Goal: Task Accomplishment & Management: Use online tool/utility

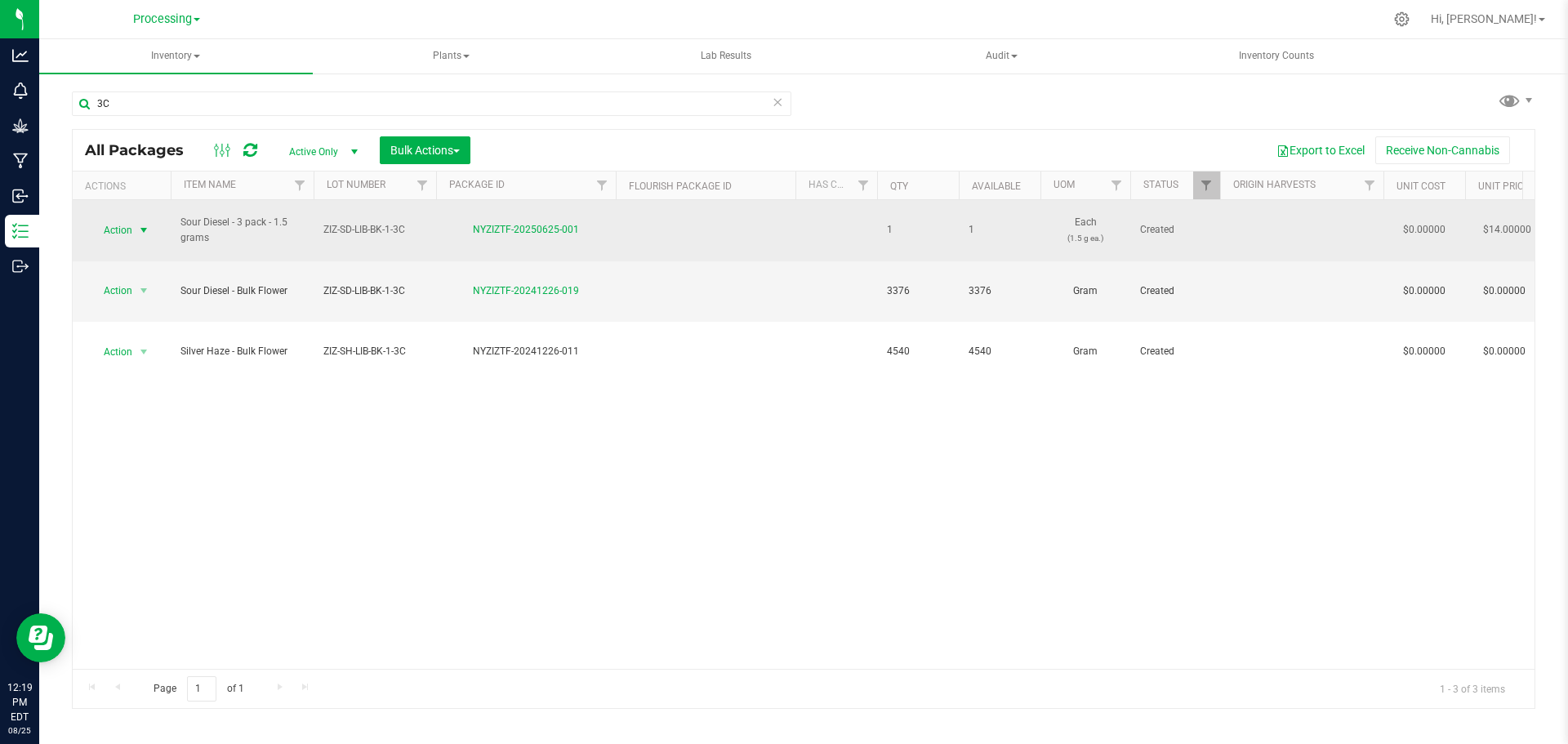
type input "3C"
click at [127, 221] on span "Action" at bounding box center [111, 230] width 44 height 23
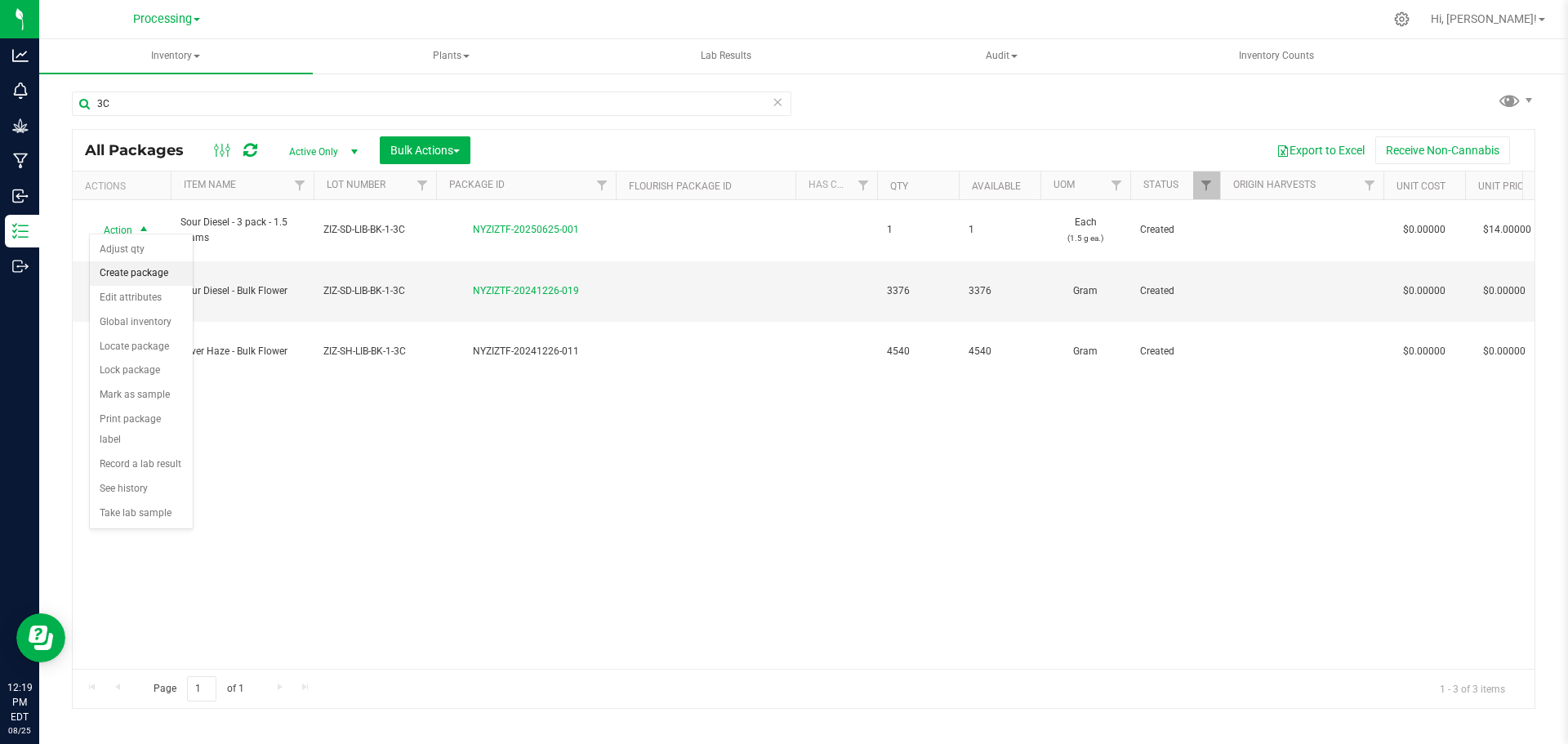
click at [138, 274] on li "Create package" at bounding box center [141, 273] width 103 height 24
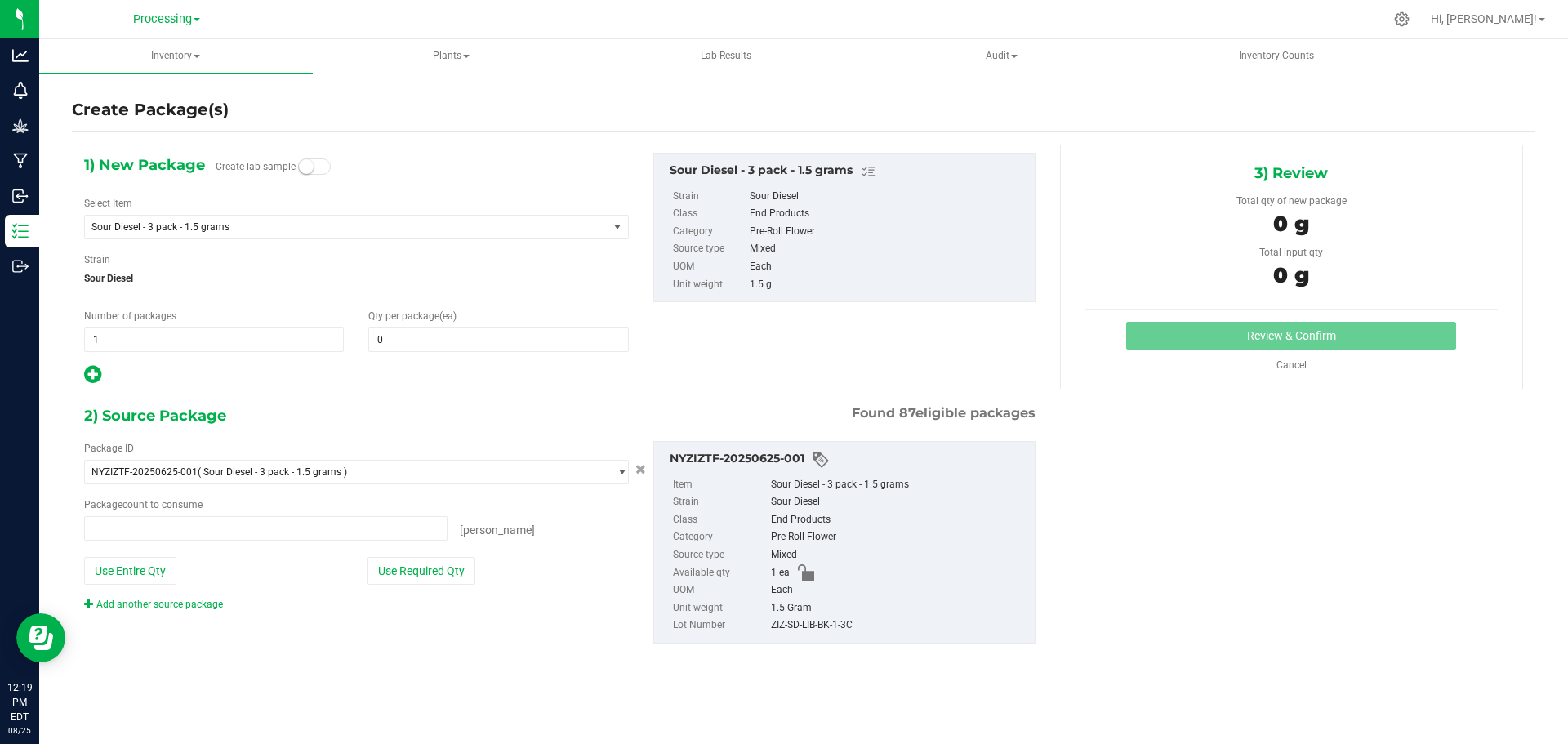
type input "0 ea"
click at [504, 337] on input "0" at bounding box center [498, 339] width 258 height 23
type input "1"
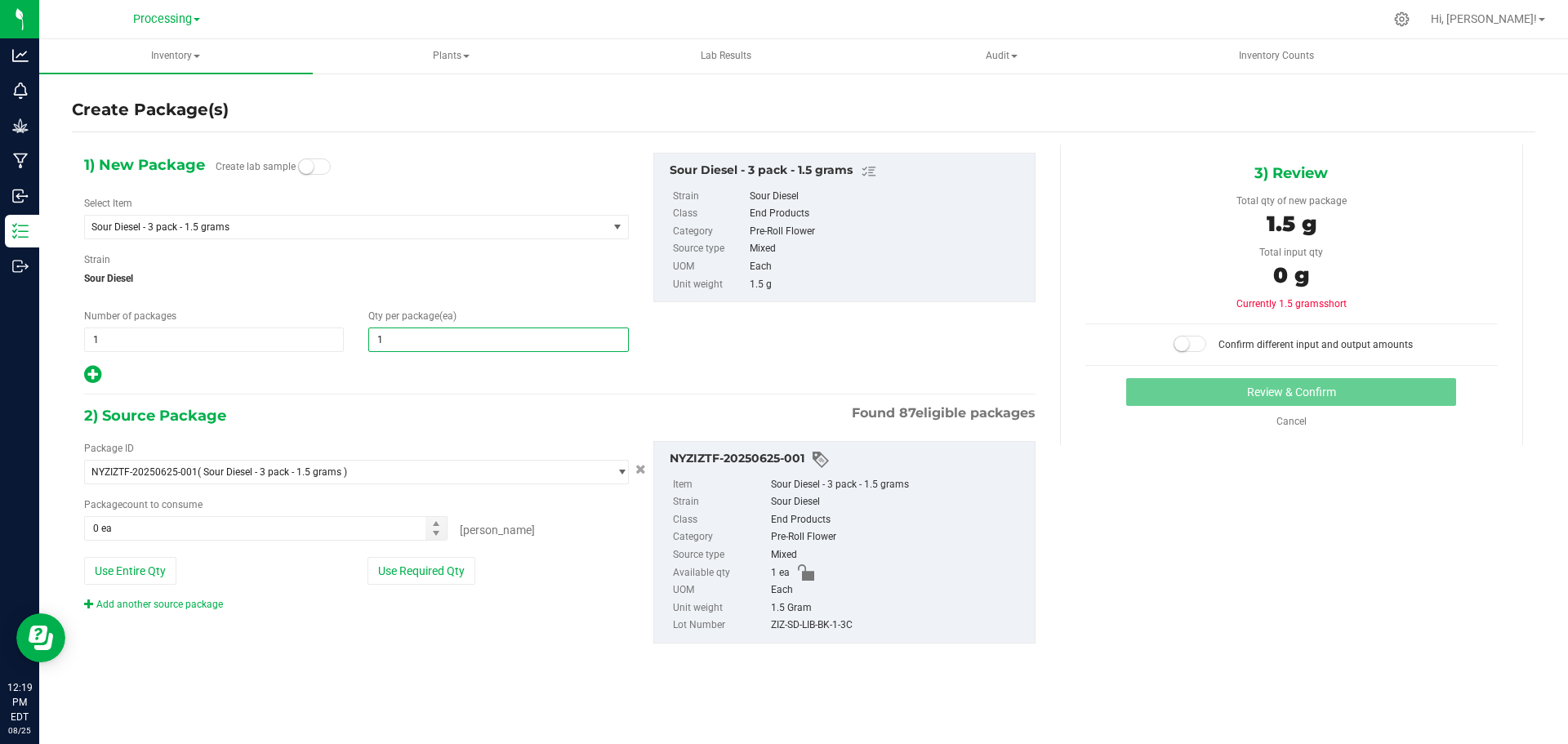
drag, startPoint x: 395, startPoint y: 559, endPoint x: 633, endPoint y: 557, distance: 238.0
click at [401, 559] on button "Use Required Qty" at bounding box center [421, 570] width 108 height 28
type input "1"
type input "1 ea"
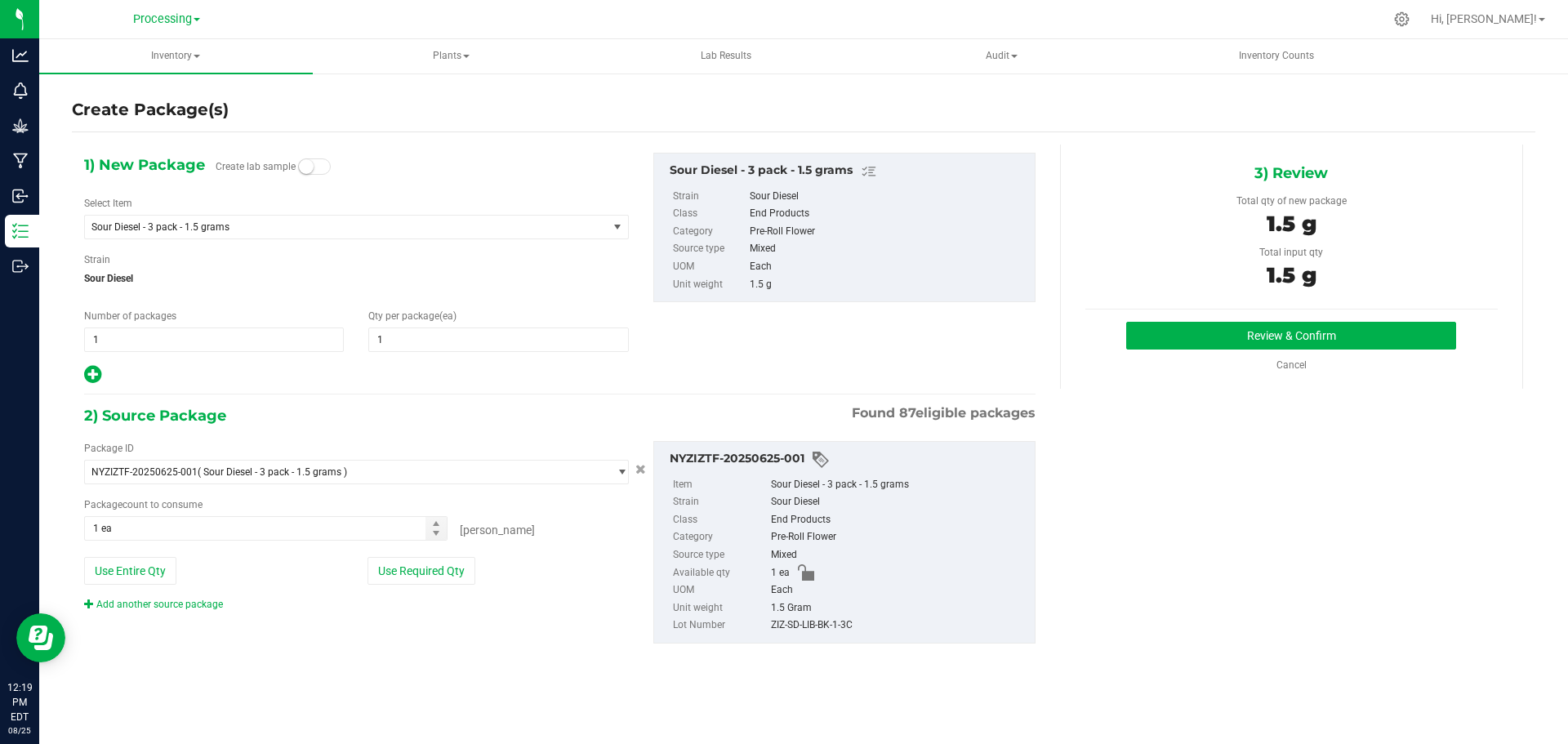
click at [1299, 354] on div "Review & Confirm Cancel" at bounding box center [1291, 347] width 412 height 51
click at [1319, 335] on button "Review & Confirm" at bounding box center [1290, 335] width 330 height 28
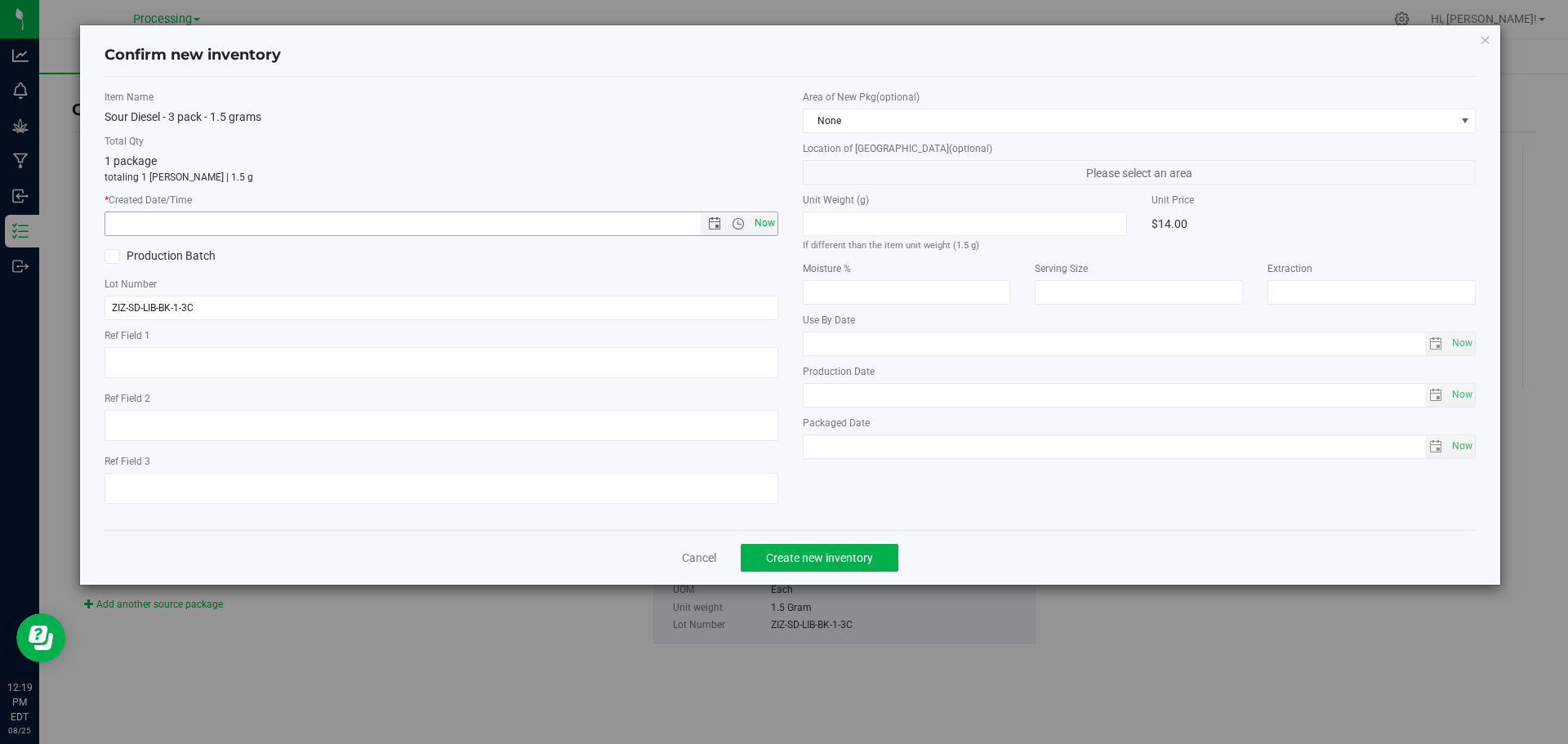
click at [768, 223] on span "Now" at bounding box center [764, 223] width 28 height 24
type input "[DATE] 12:19 PM"
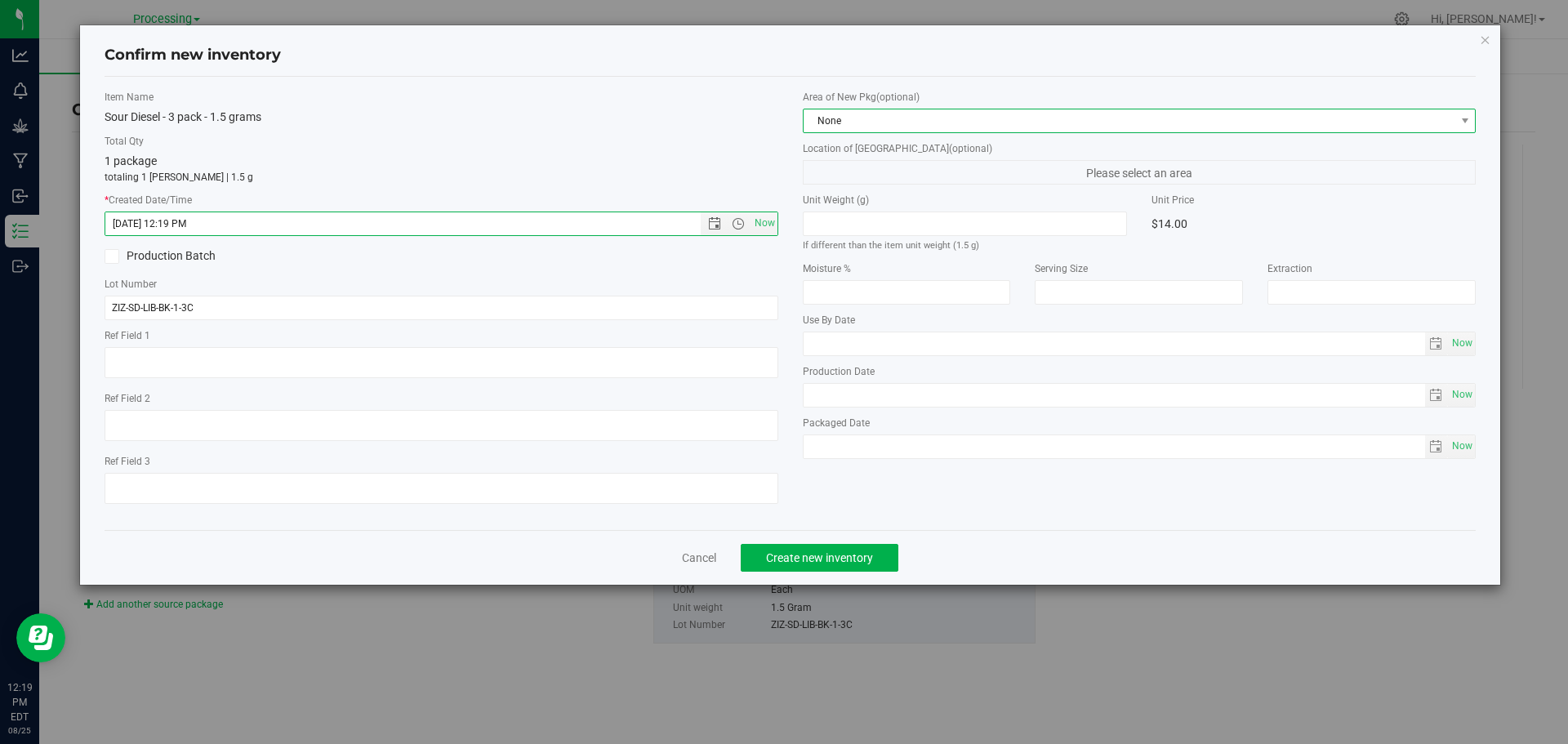
click at [1036, 130] on span "None" at bounding box center [1129, 121] width 652 height 23
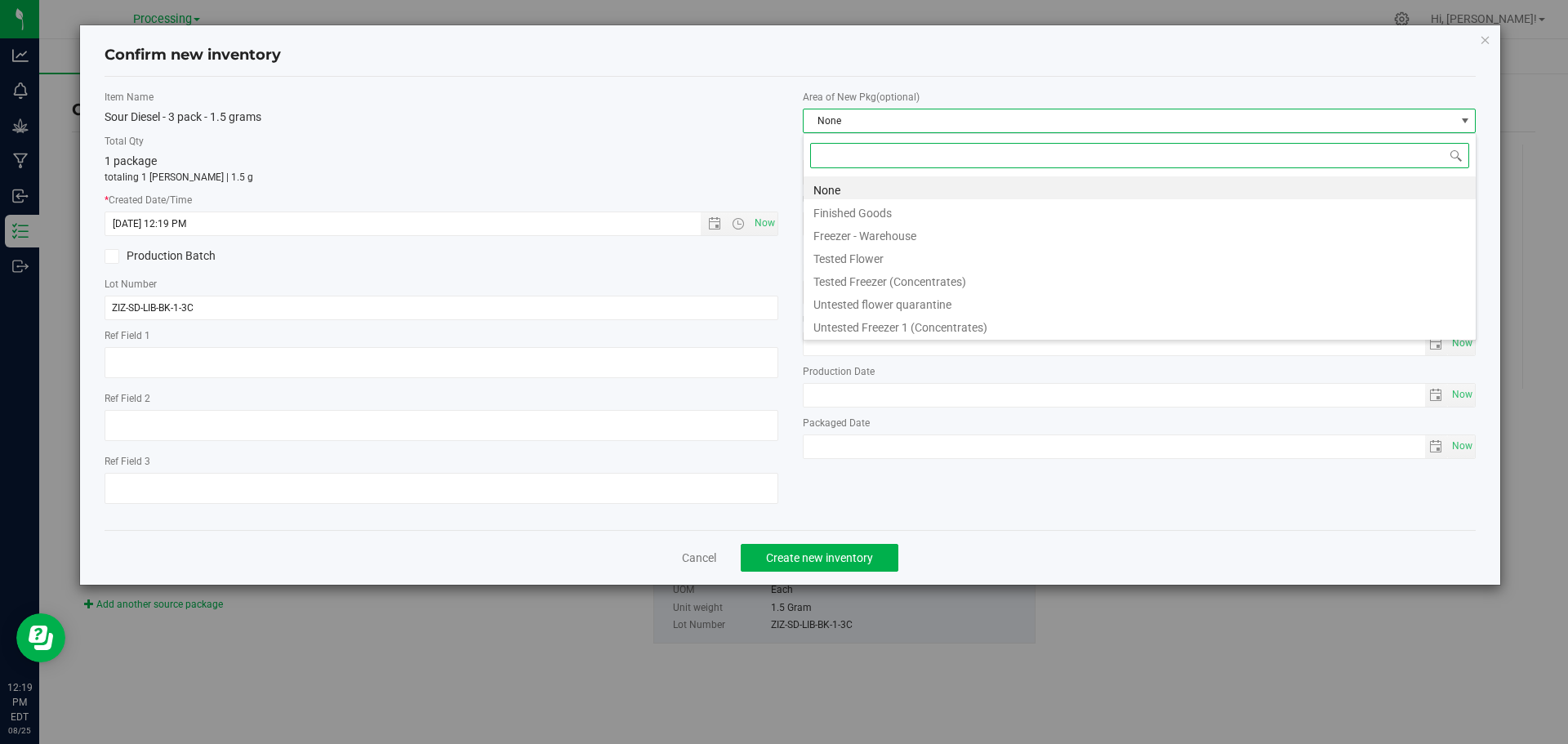
scroll to position [24, 674]
click at [976, 198] on li "None" at bounding box center [1139, 187] width 672 height 23
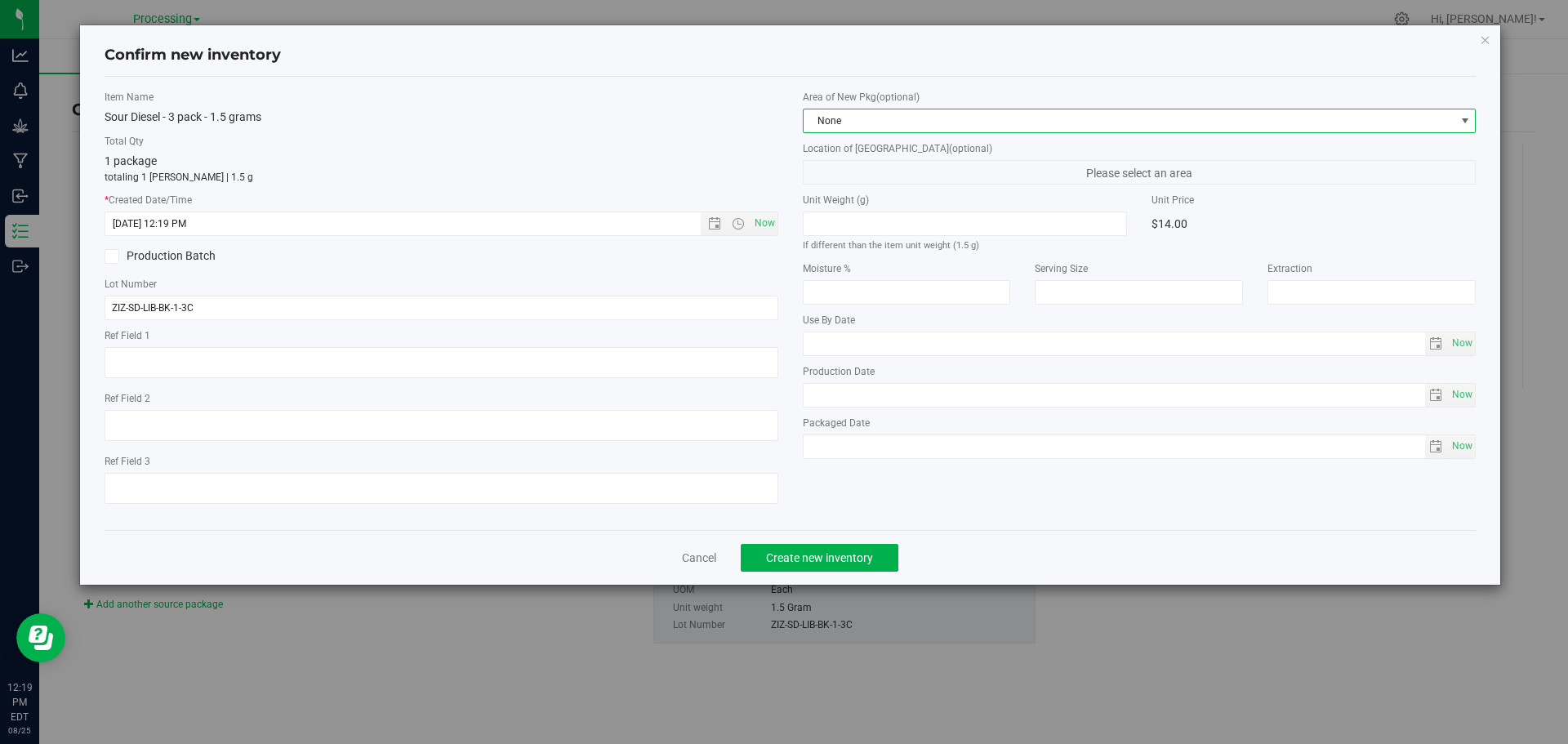
click at [929, 132] on span "None" at bounding box center [1129, 121] width 652 height 23
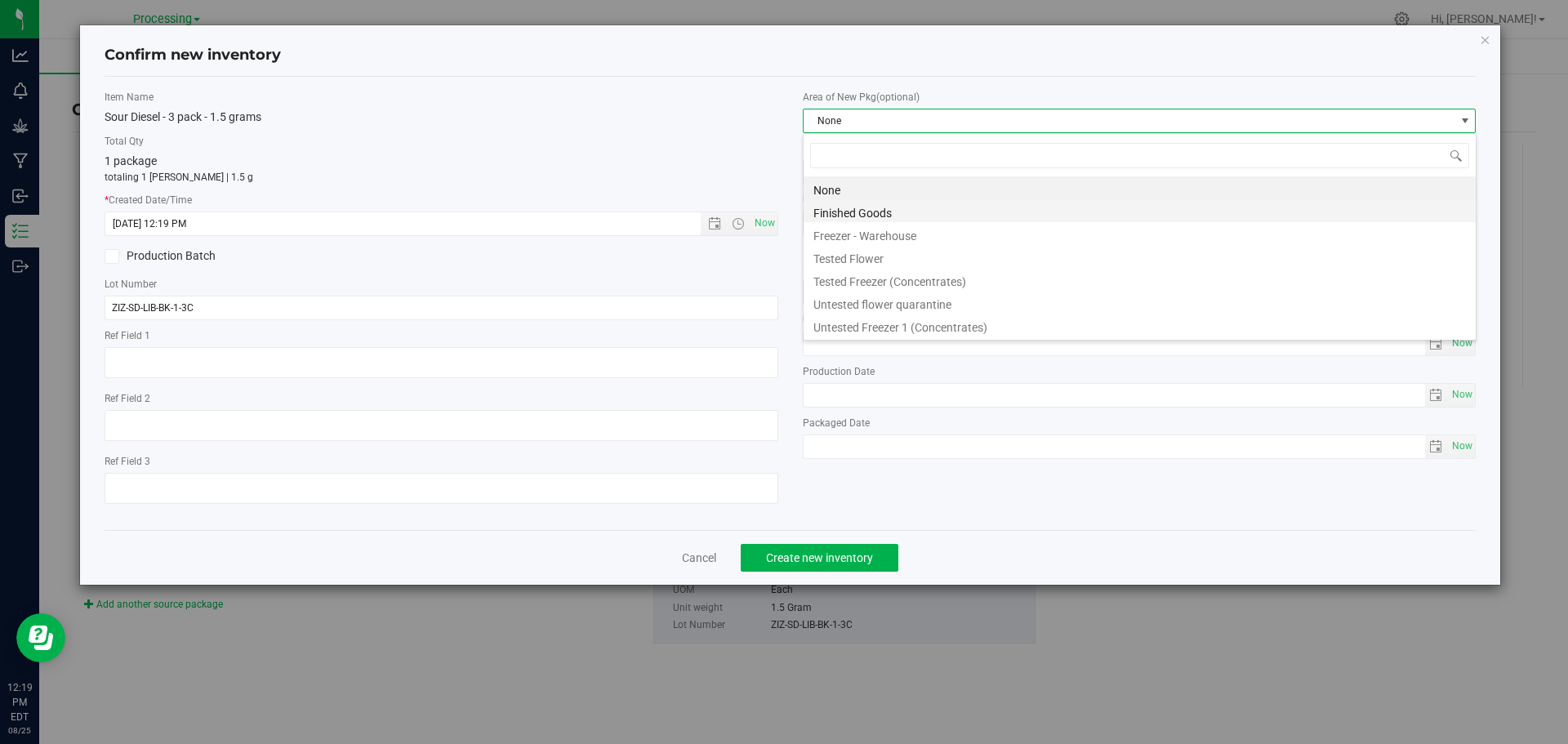
click at [909, 210] on li "Finished Goods" at bounding box center [1139, 210] width 672 height 23
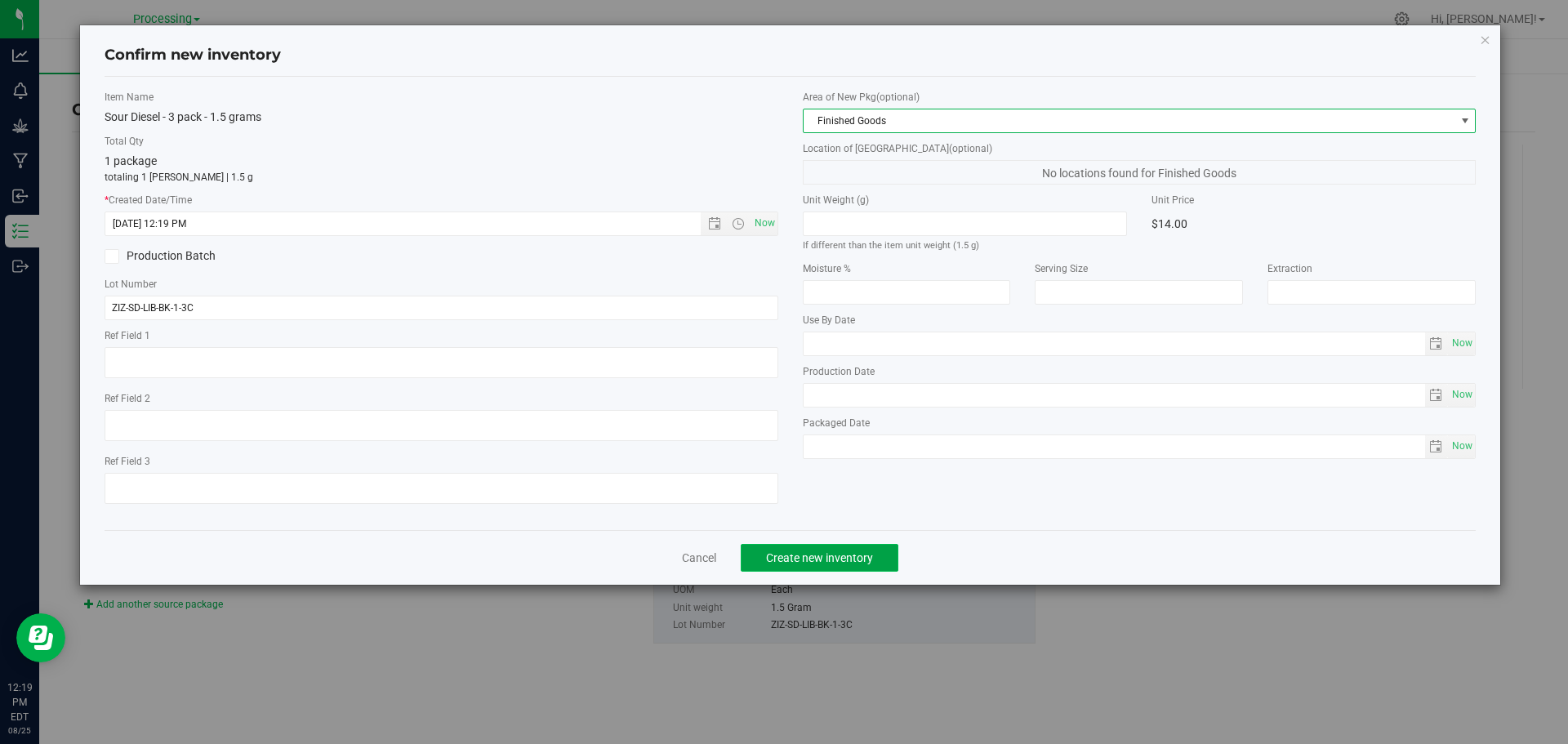
click at [865, 546] on button "Create new inventory" at bounding box center [819, 557] width 158 height 28
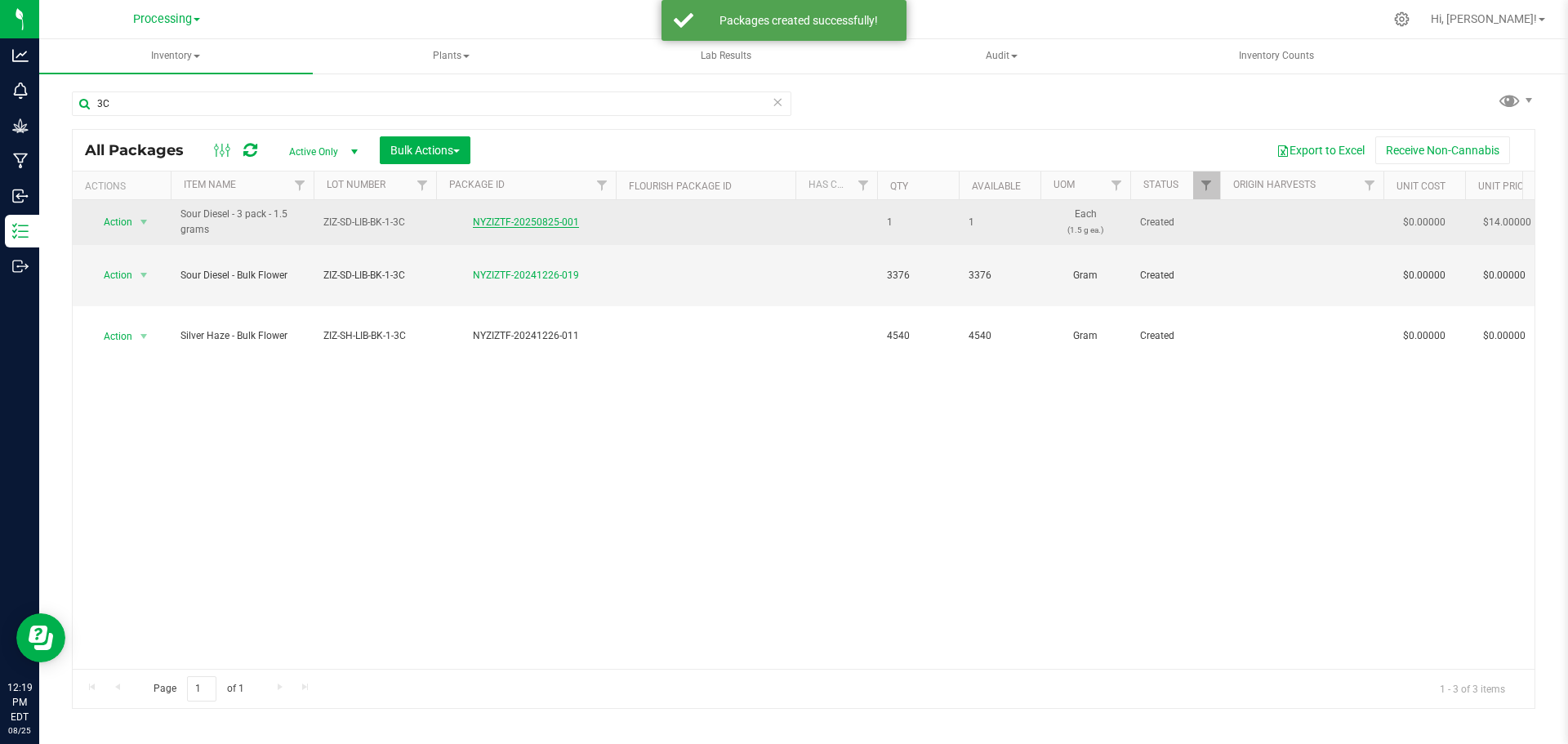
click at [551, 220] on link "NYZIZTF-20250825-001" at bounding box center [526, 222] width 106 height 12
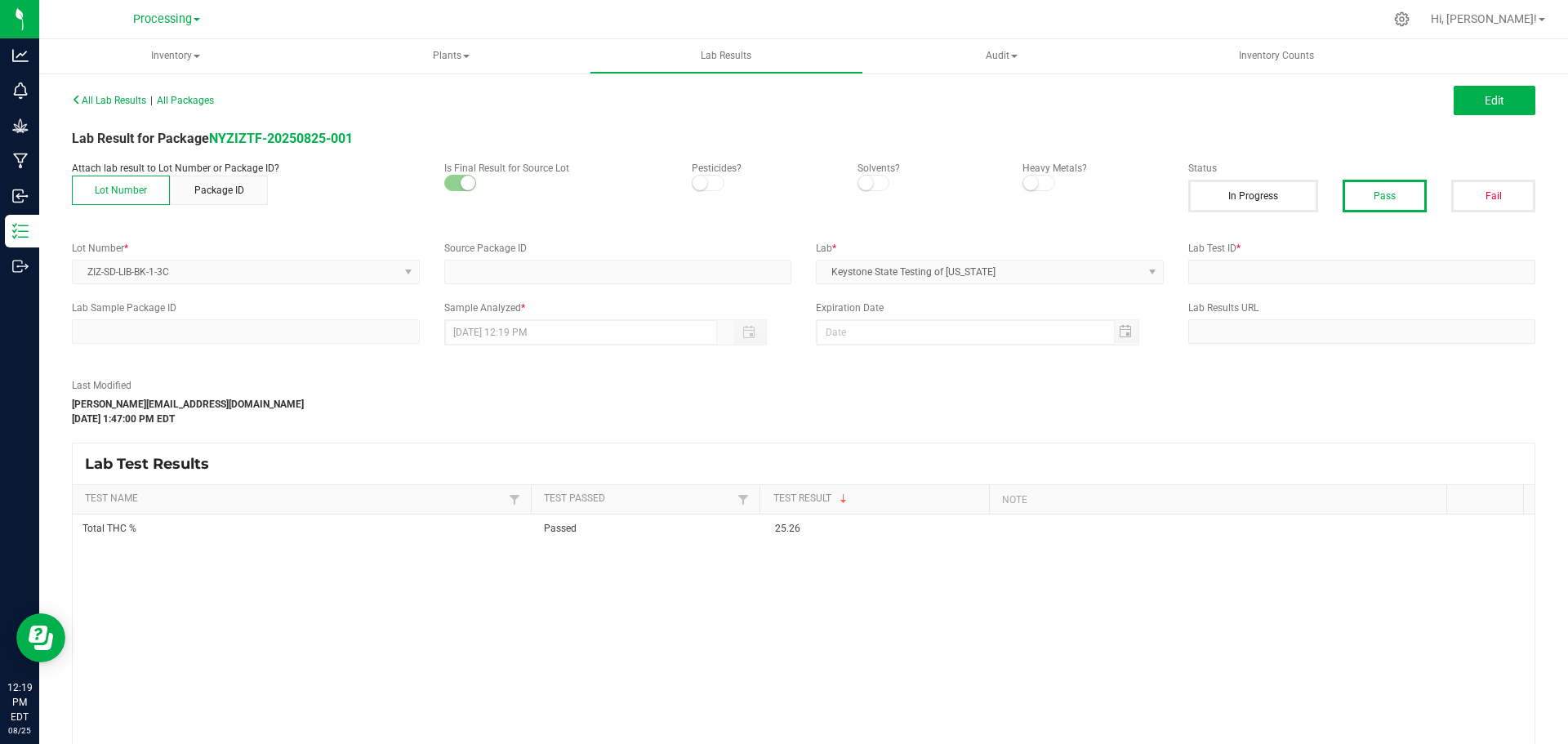
type input "NYZIZTF-20241226-019"
type input "65870"
type input "NYZIZTF-20241226-019"
type input "[DATE] 1:37 PM"
type input "[DATE]"
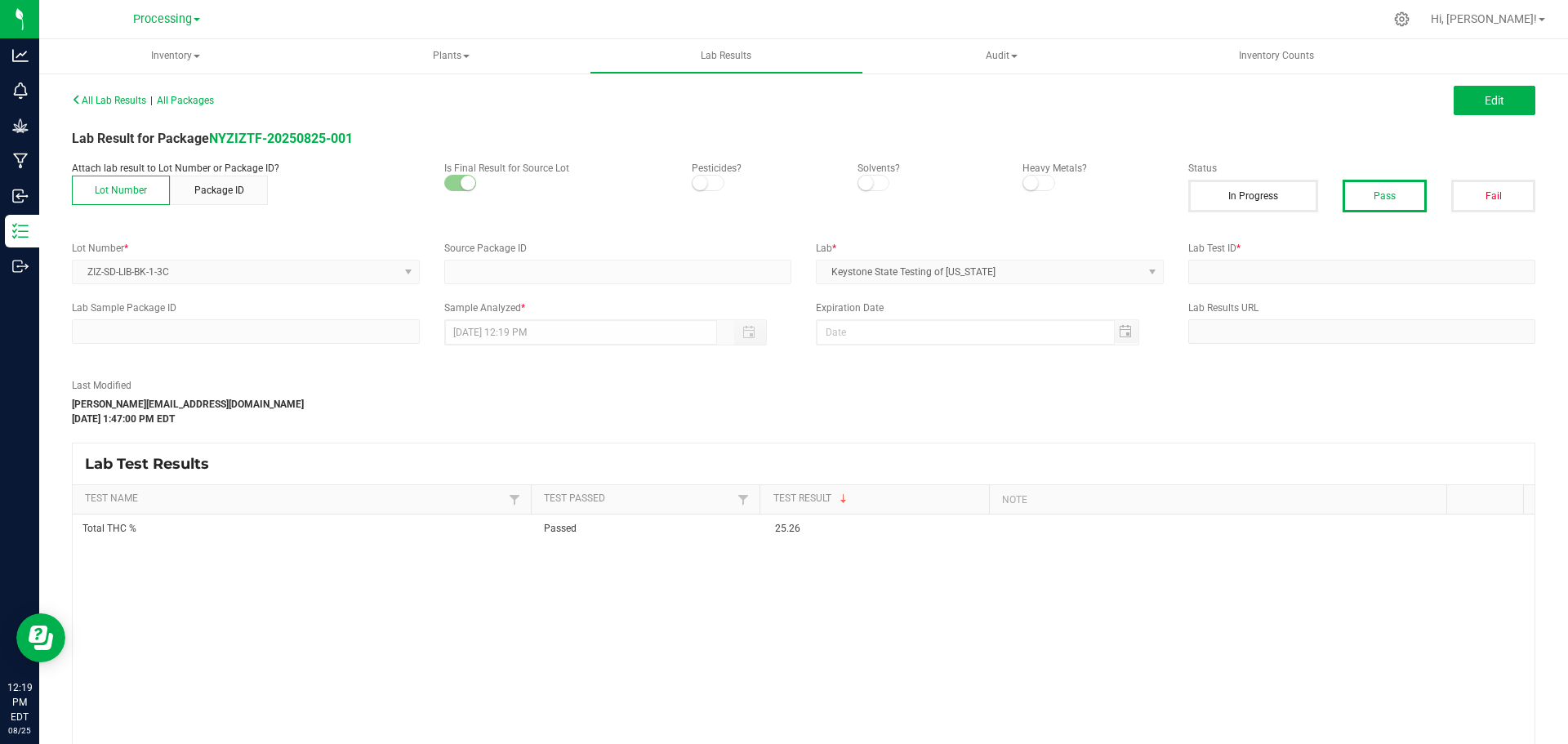
type input "[URL][DOMAIN_NAME]"
click at [1467, 103] on button "Edit" at bounding box center [1494, 100] width 82 height 30
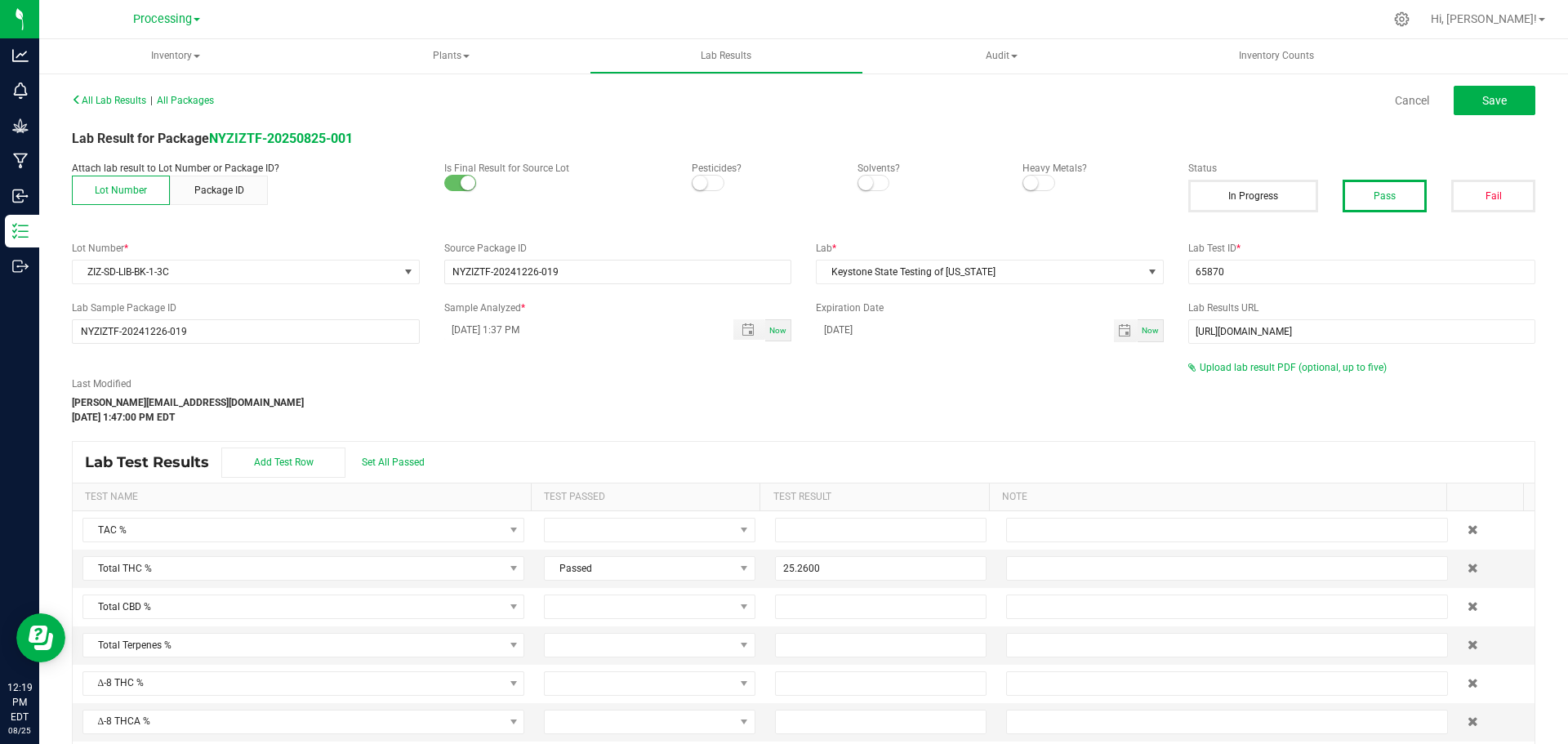
click at [779, 332] on span "Now" at bounding box center [778, 330] width 17 height 9
drag, startPoint x: 496, startPoint y: 331, endPoint x: 480, endPoint y: 333, distance: 16.1
click at [480, 333] on input "[DATE] 12:19 PM" at bounding box center [580, 329] width 273 height 20
click at [687, 424] on div "Last Modified [PERSON_NAME][EMAIL_ADDRESS][DOMAIN_NAME] [DATE] 1:47:00 PM EDT" at bounding box center [618, 400] width 1116 height 48
click at [1492, 105] on span "Save" at bounding box center [1494, 100] width 24 height 13
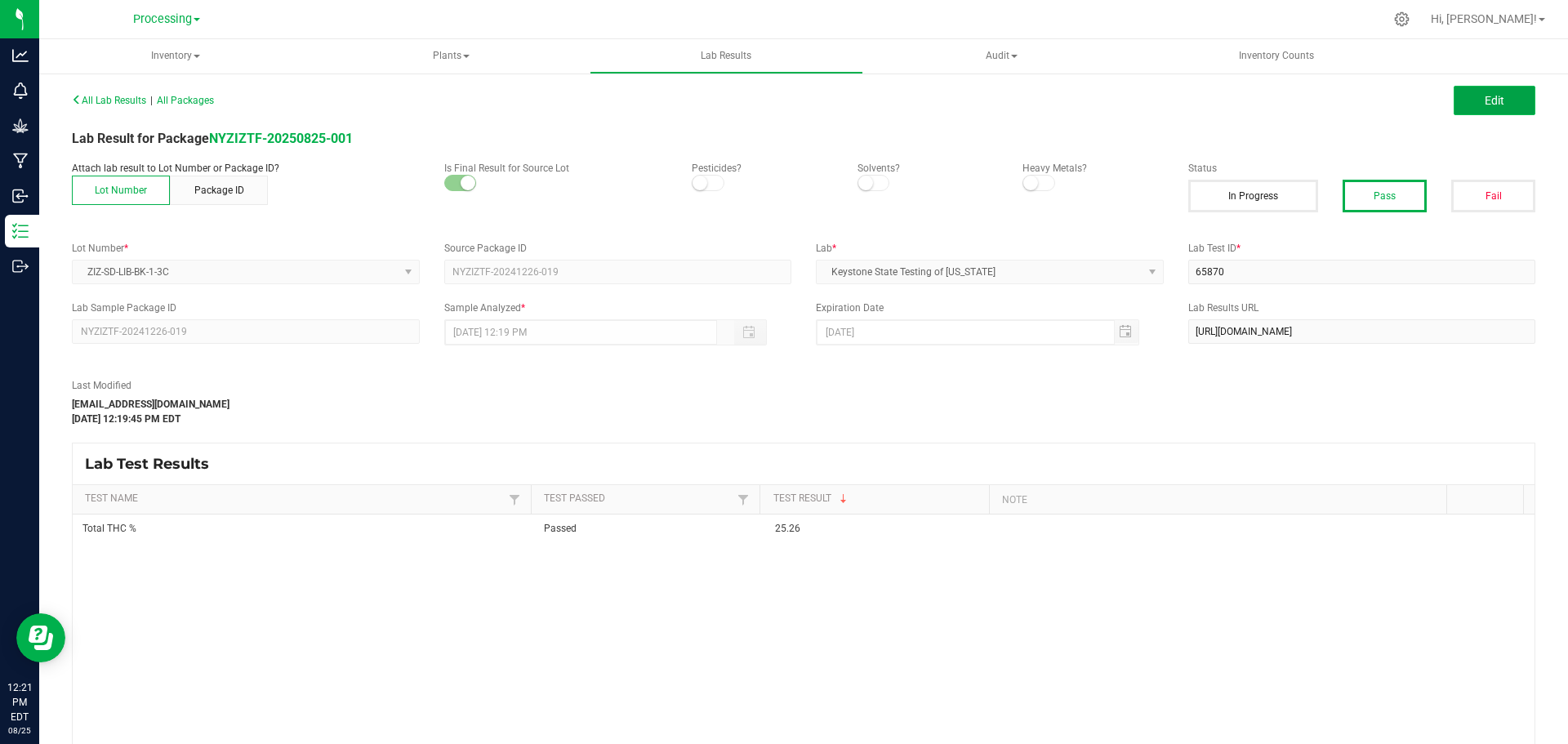
click at [1484, 98] on span "Edit" at bounding box center [1494, 100] width 19 height 13
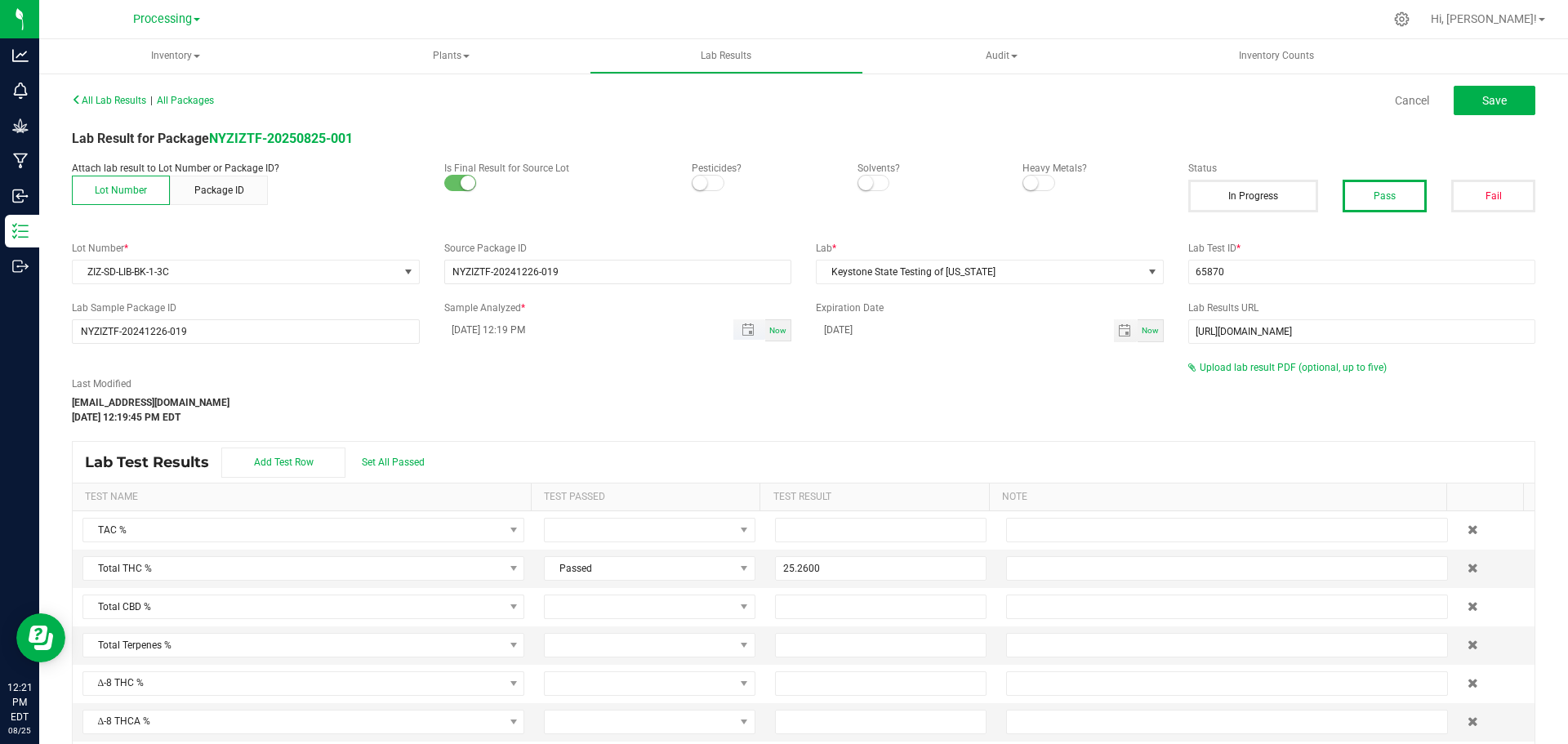
click at [497, 334] on input "[DATE] 12:19 PM" at bounding box center [580, 329] width 273 height 20
type input "[DATE] 12:19 PM"
click at [1039, 375] on div "Last Modified [EMAIL_ADDRESS][DOMAIN_NAME] [DATE] 12:19:45 PM EDT" at bounding box center [618, 392] width 1116 height 64
click at [1407, 94] on link "Cancel" at bounding box center [1412, 100] width 35 height 16
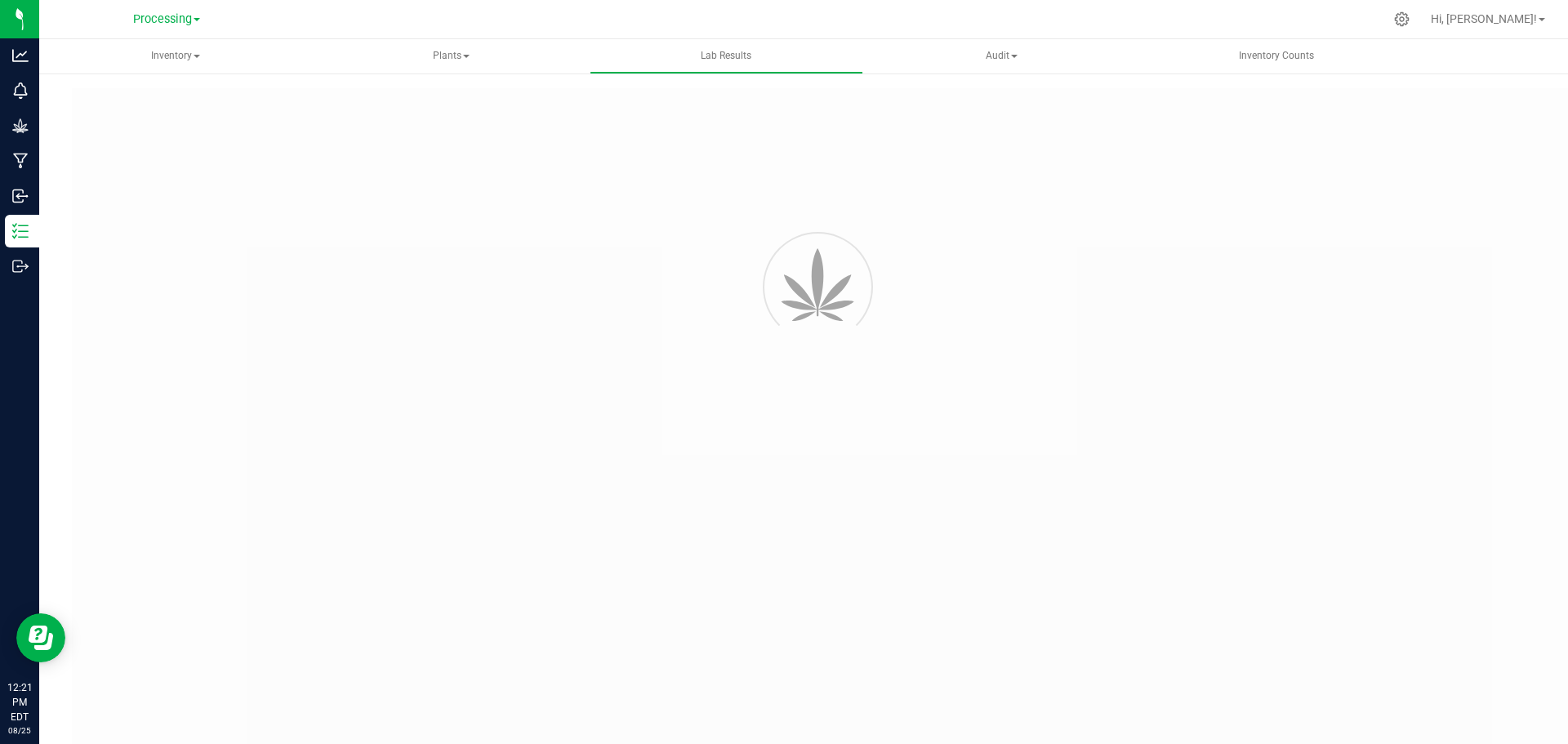
type input "NYZIZTF-20241226-019"
type input "65870"
type input "NYZIZTF-20241226-019"
type input "[DATE] 12:19 PM"
type input "[DATE]"
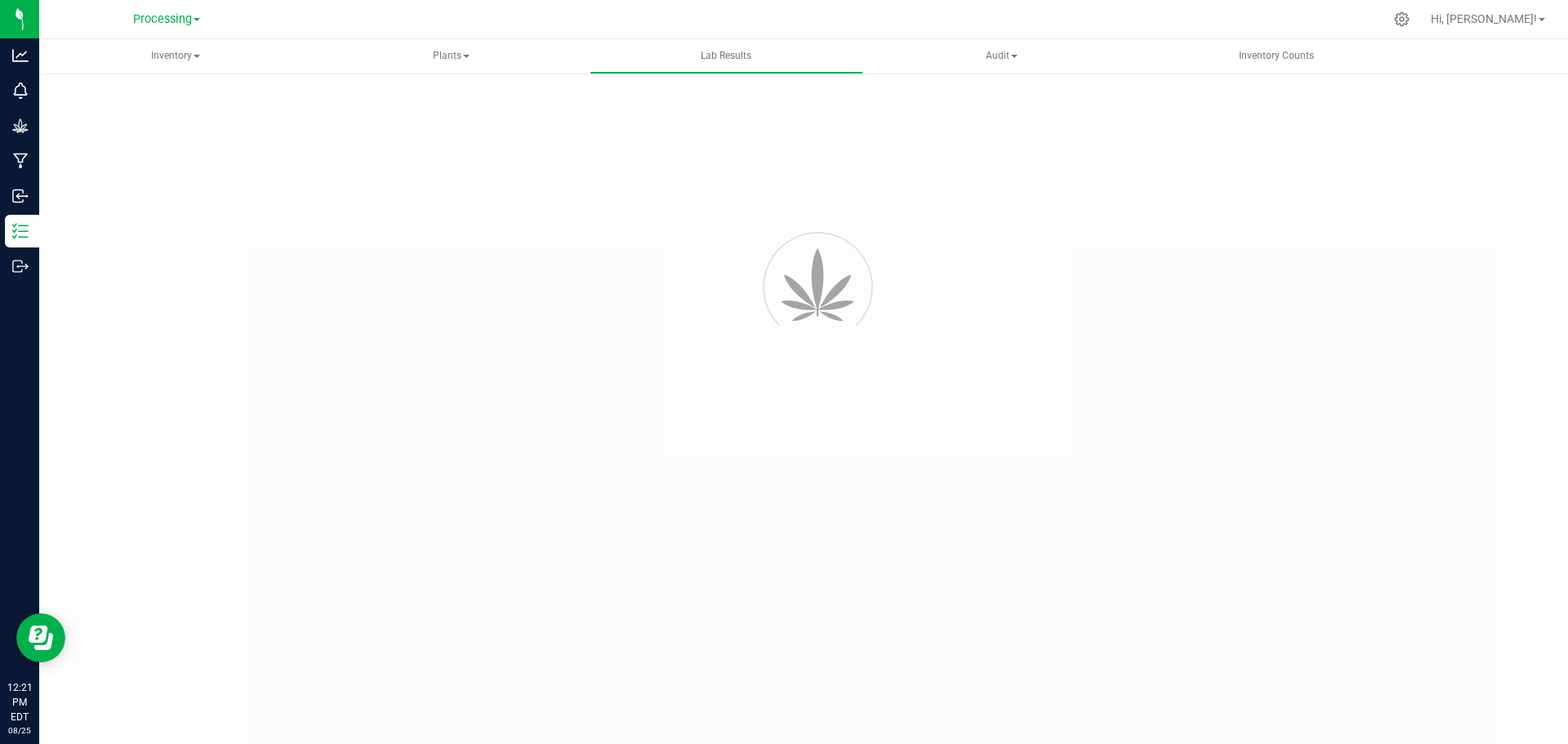
type input "[URL][DOMAIN_NAME]"
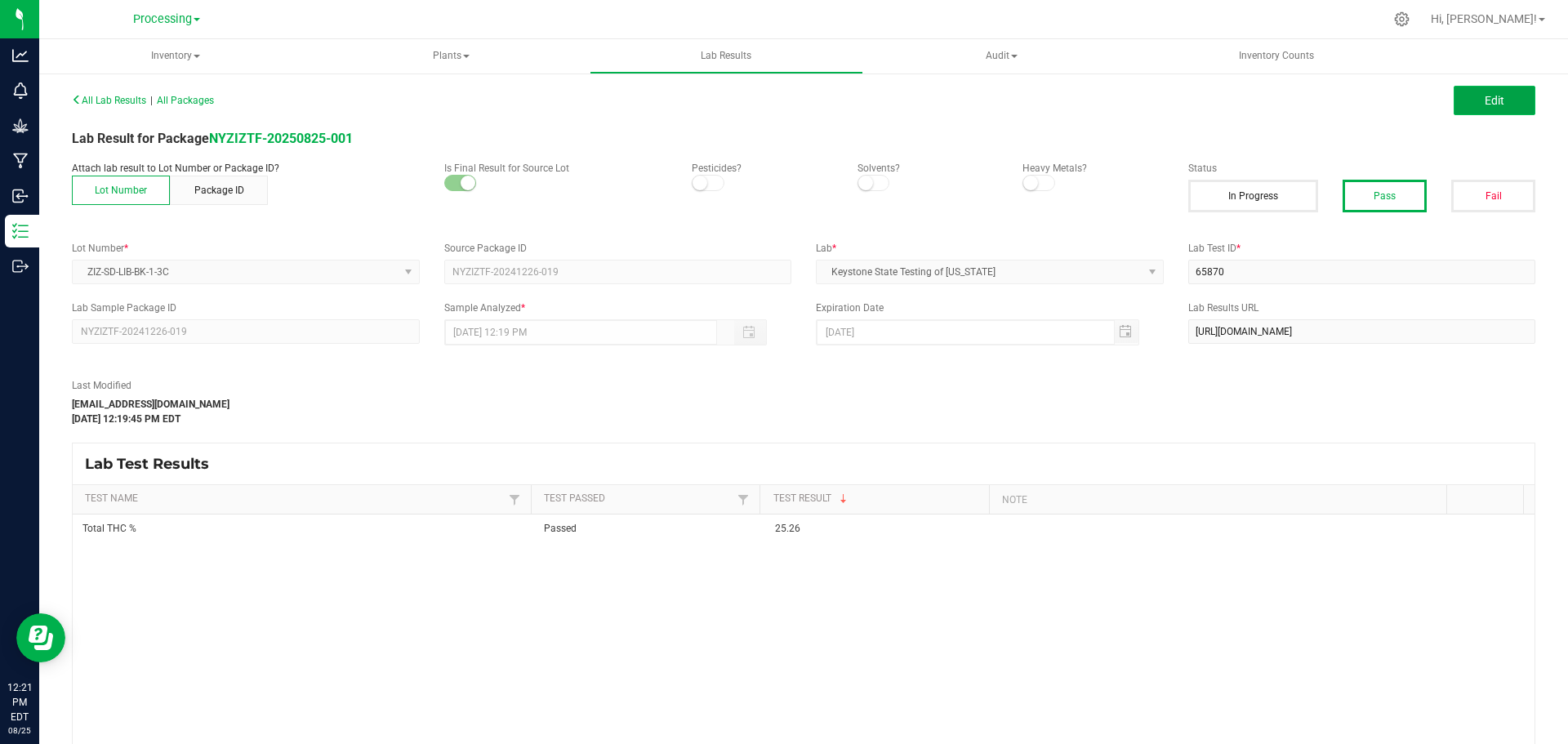
click at [1485, 95] on span "Edit" at bounding box center [1494, 100] width 19 height 13
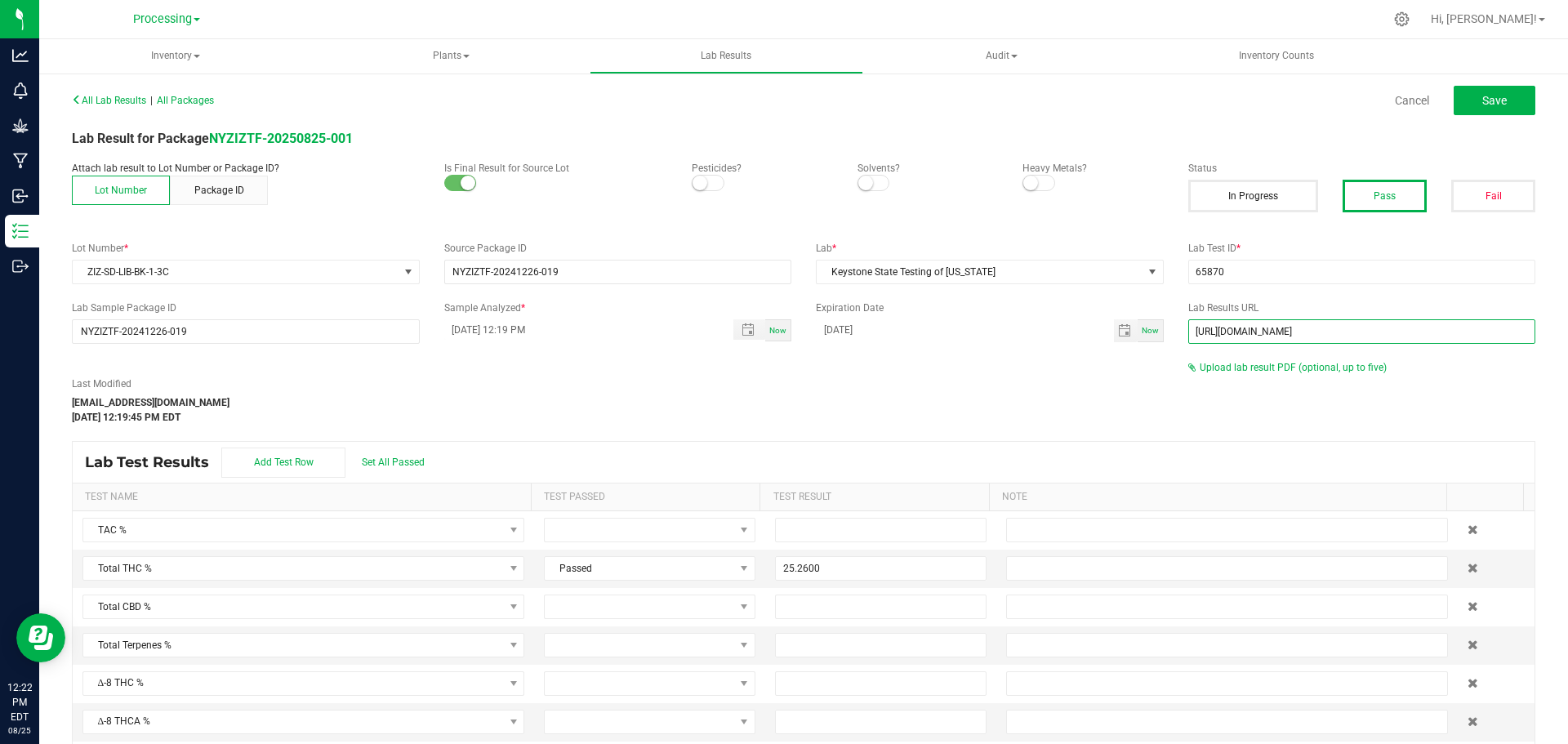
click at [1386, 328] on input "[URL][DOMAIN_NAME]" at bounding box center [1362, 331] width 348 height 24
click at [458, 329] on input "[DATE] 12:19 PM" at bounding box center [580, 329] width 273 height 20
type input "[DATE] 12:19 PM"
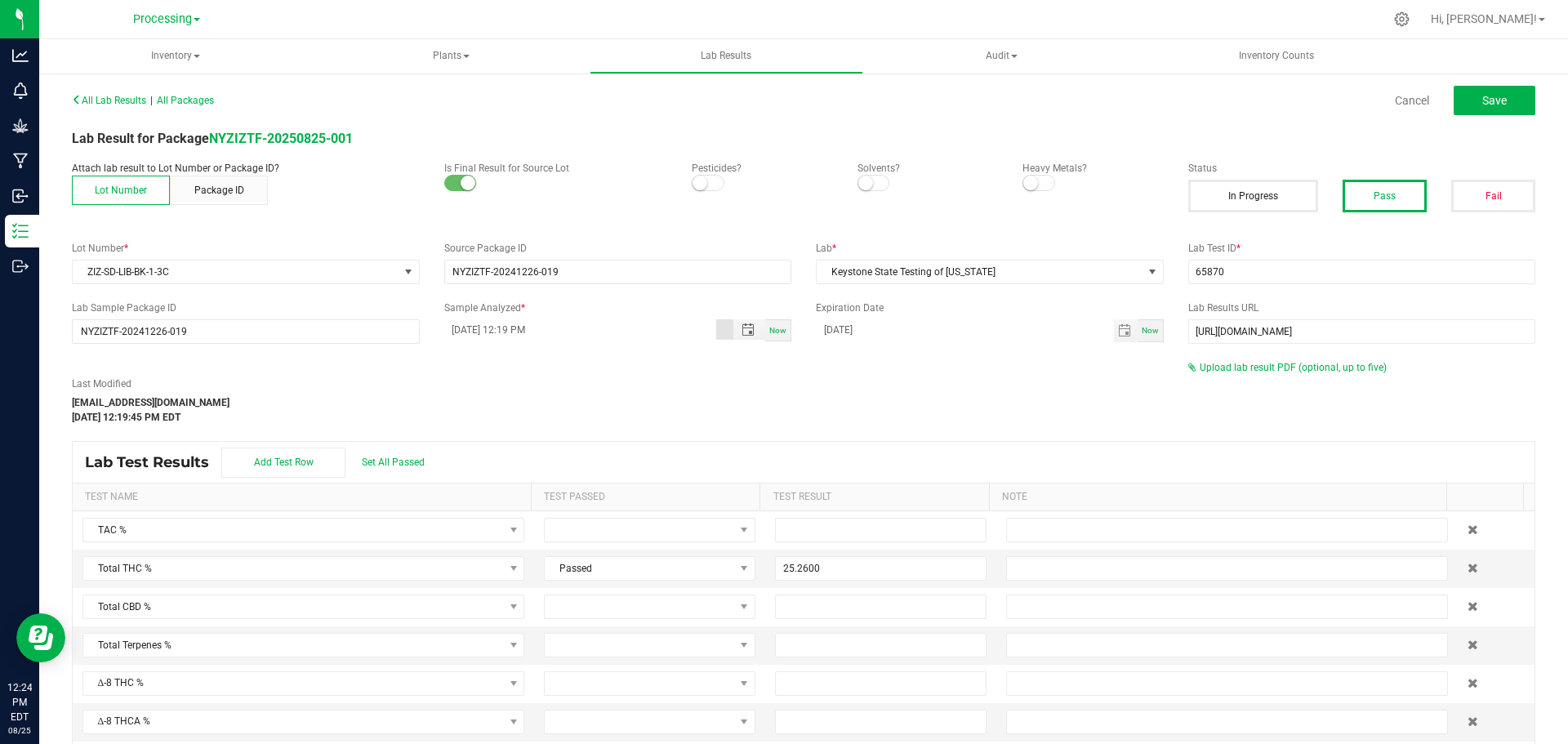
click at [638, 375] on div "Last Modified [EMAIL_ADDRESS][DOMAIN_NAME] [DATE] 12:19:45 PM EDT" at bounding box center [618, 392] width 1116 height 64
click at [1494, 103] on span "Save" at bounding box center [1494, 100] width 24 height 13
type input "25.2600"
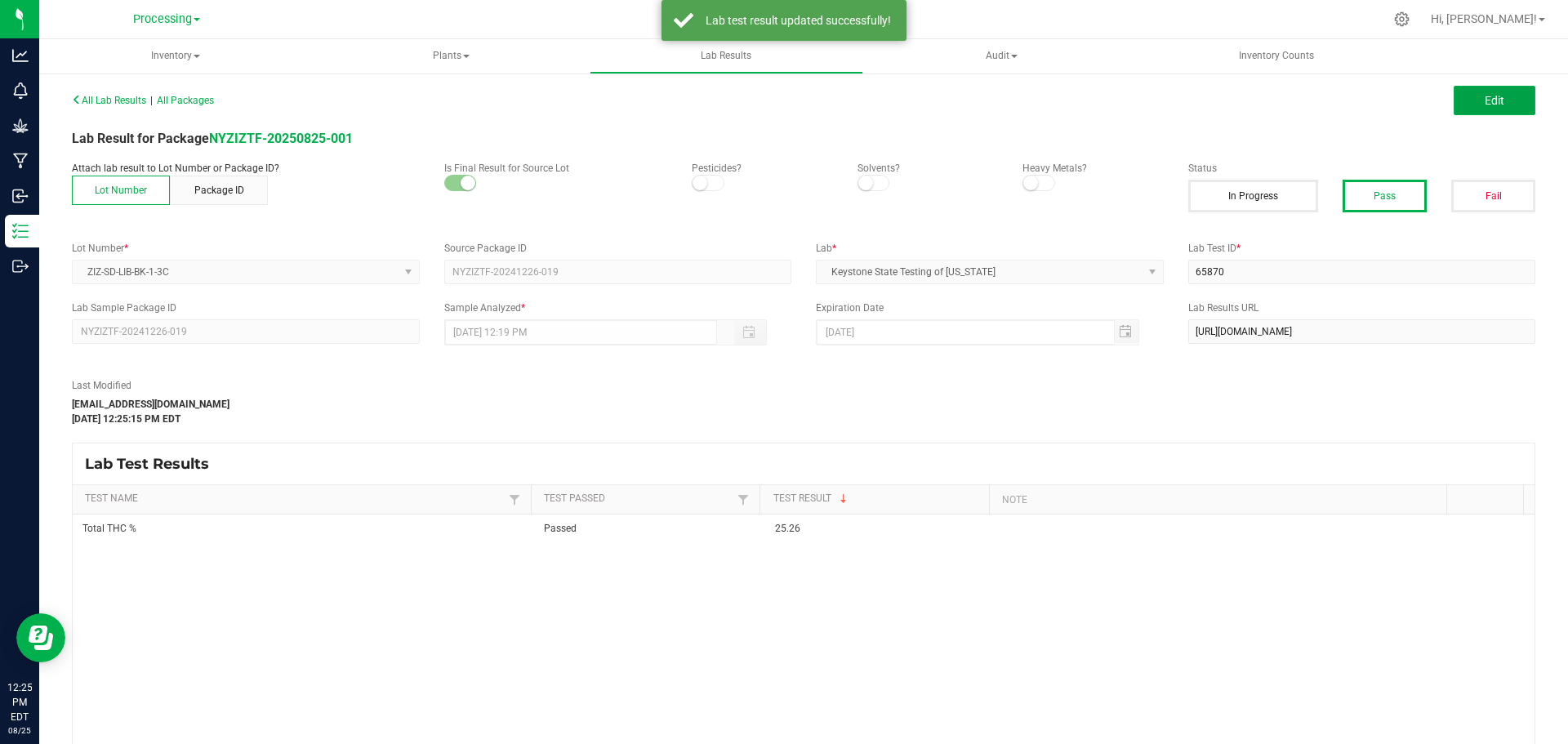
click at [1484, 105] on span "Edit" at bounding box center [1494, 100] width 19 height 13
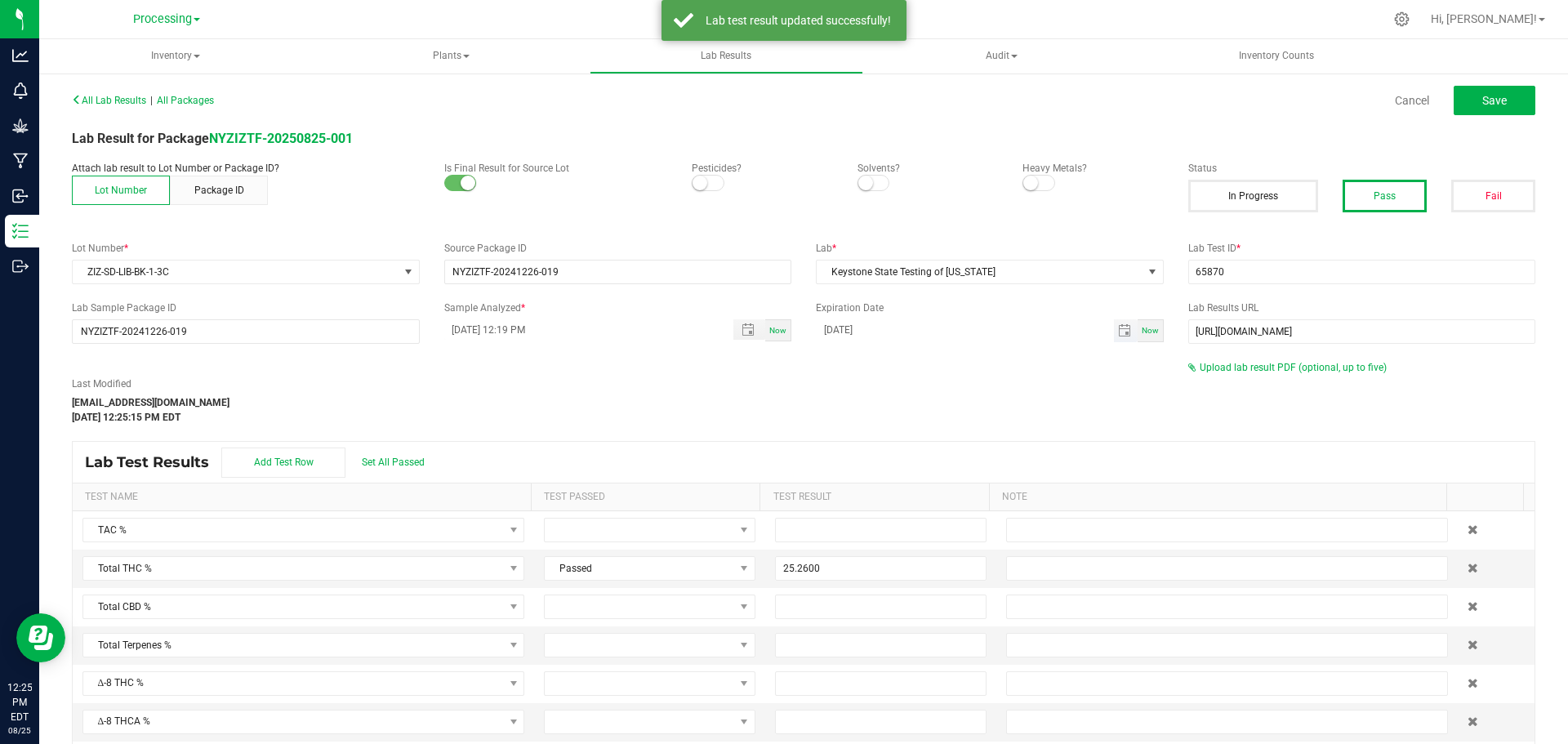
click at [827, 328] on input "[DATE]" at bounding box center [964, 329] width 298 height 20
type input "[DATE]"
drag, startPoint x: 1061, startPoint y: 387, endPoint x: 1075, endPoint y: 391, distance: 14.6
click at [1059, 384] on div "Last Modified [EMAIL_ADDRESS][DOMAIN_NAME] [DATE] 12:25:15 PM EDT" at bounding box center [618, 400] width 1116 height 48
click at [1471, 111] on button "Save" at bounding box center [1494, 100] width 82 height 30
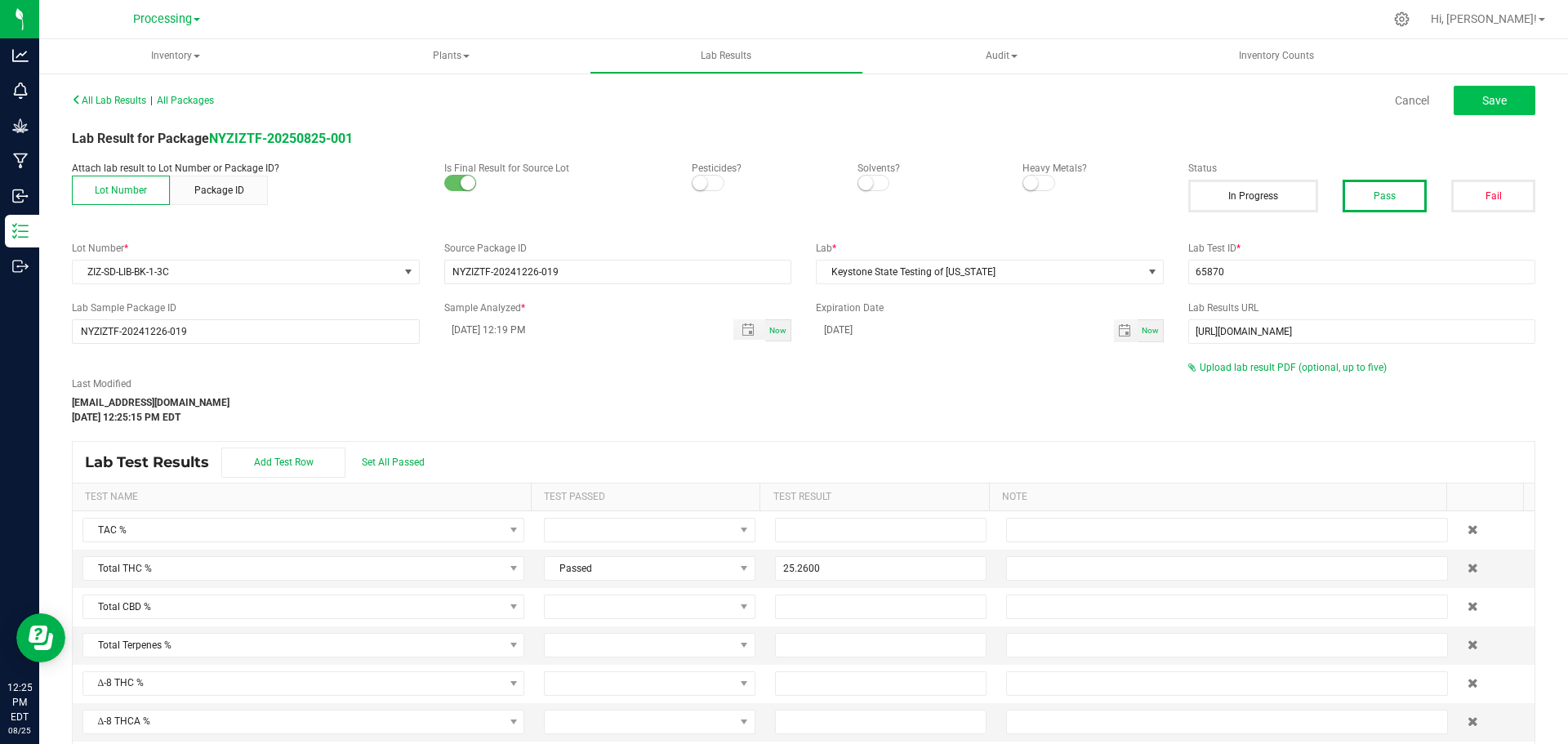
type input "25.2600"
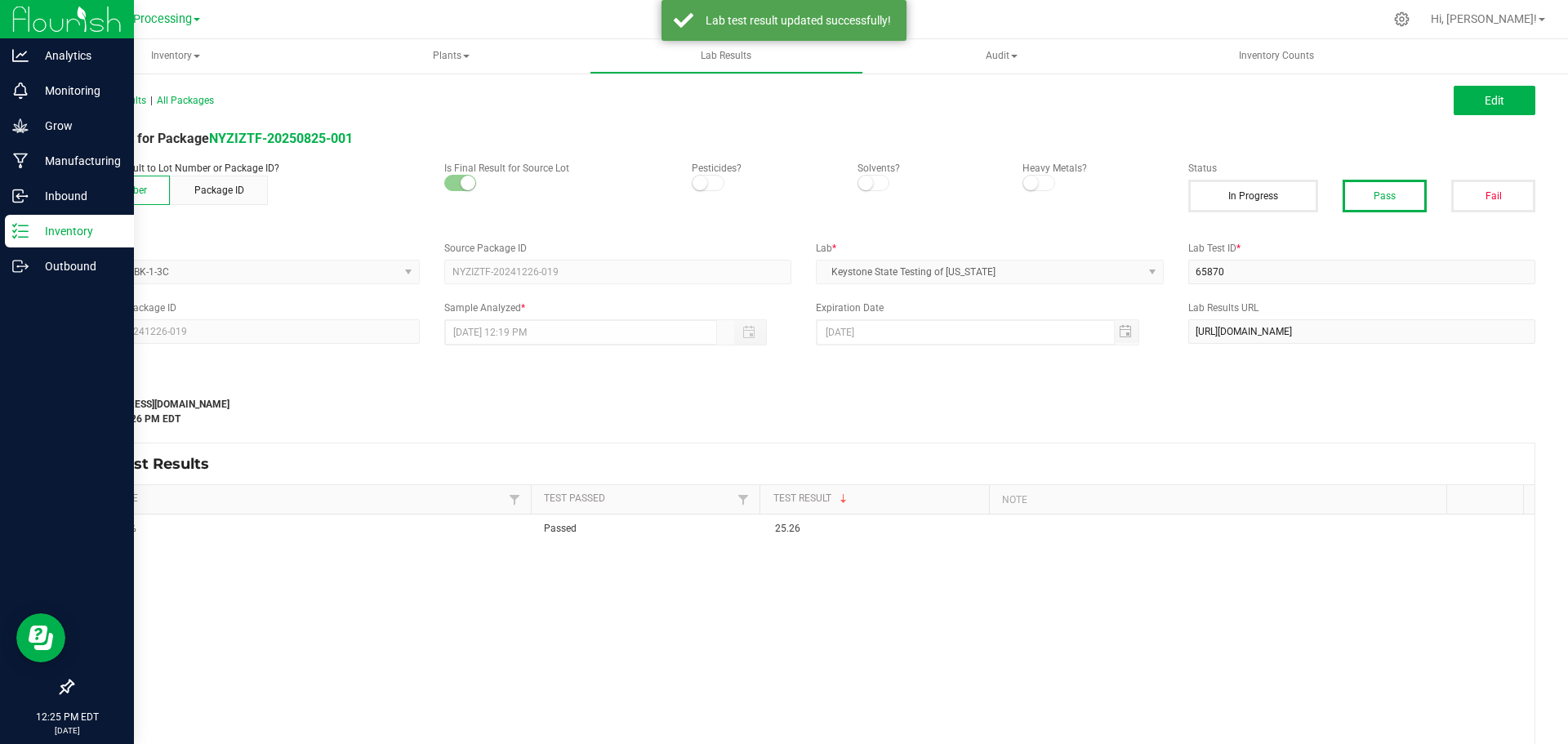
click at [61, 243] on div "Inventory" at bounding box center [69, 231] width 129 height 33
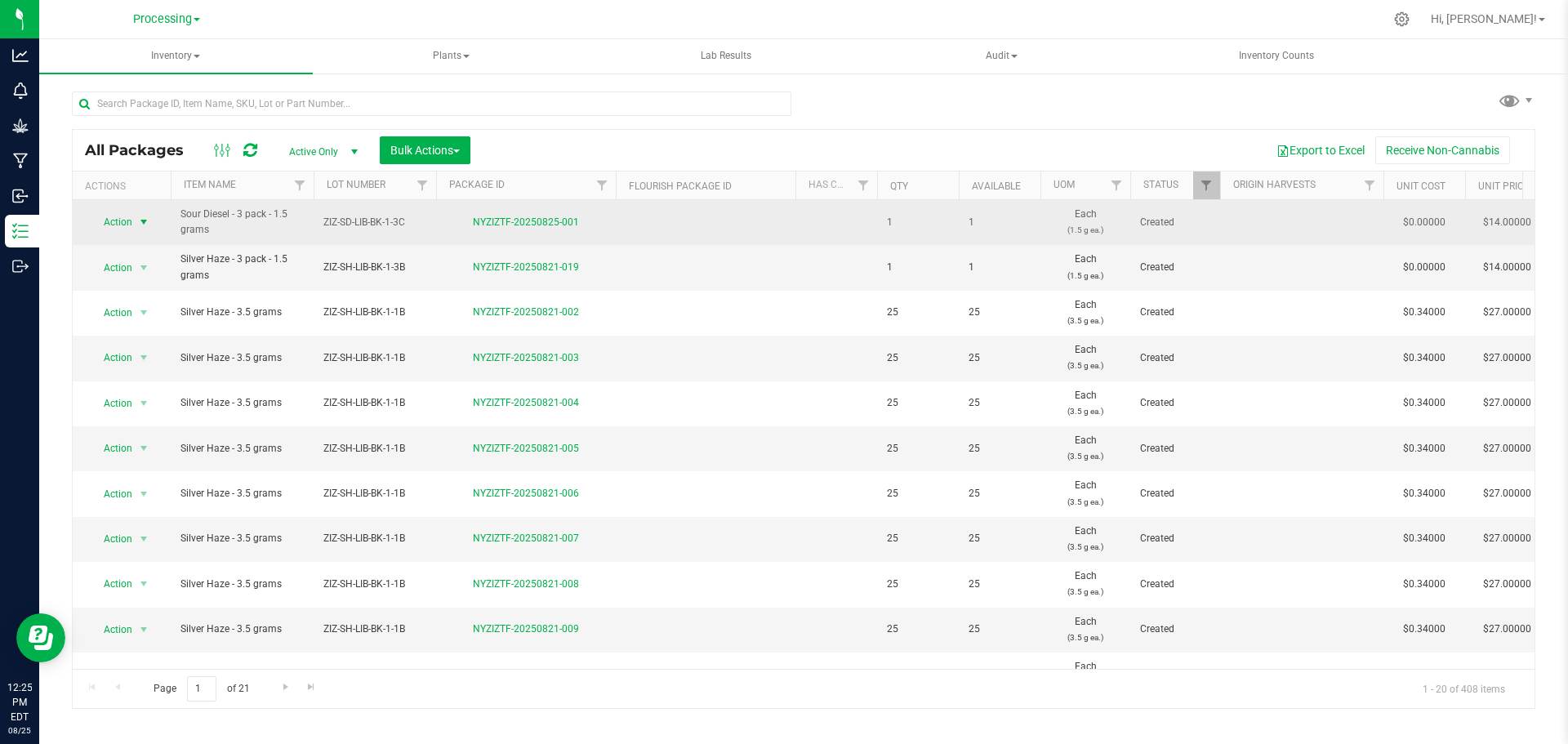
click at [124, 226] on span "Action" at bounding box center [111, 221] width 44 height 23
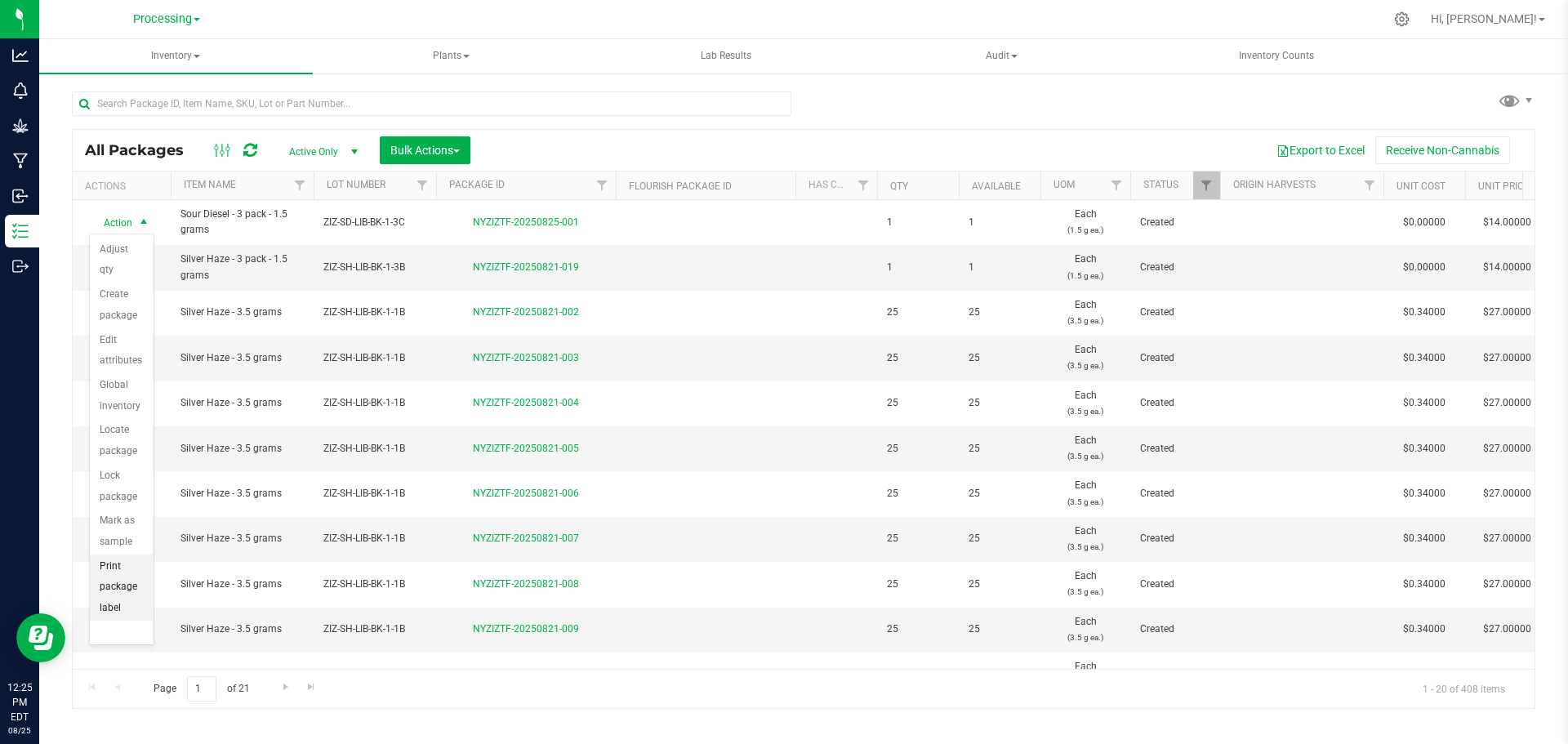
click at [107, 584] on li "Print package label" at bounding box center [121, 588] width 63 height 66
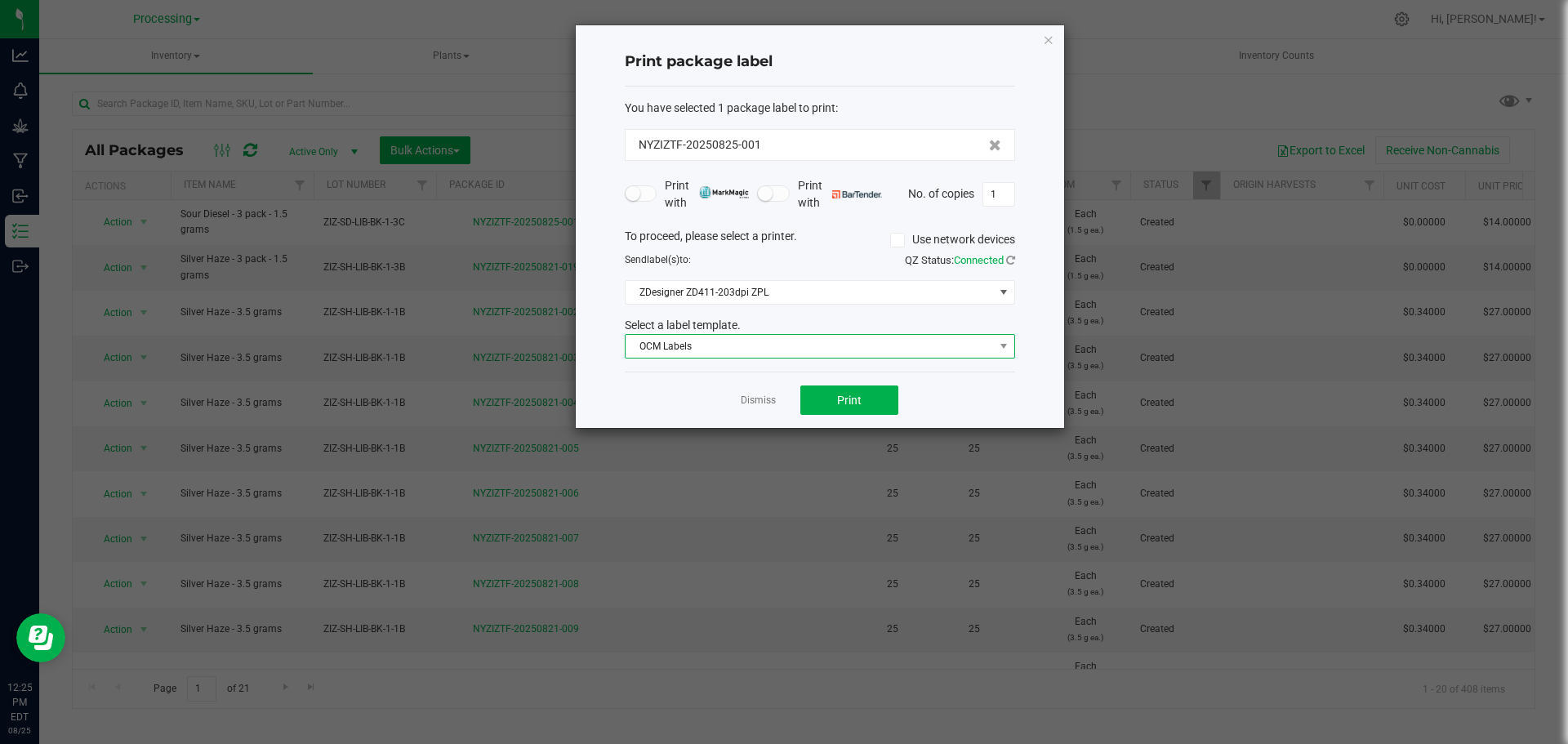
click at [948, 343] on span "OCM Labels" at bounding box center [810, 345] width 368 height 23
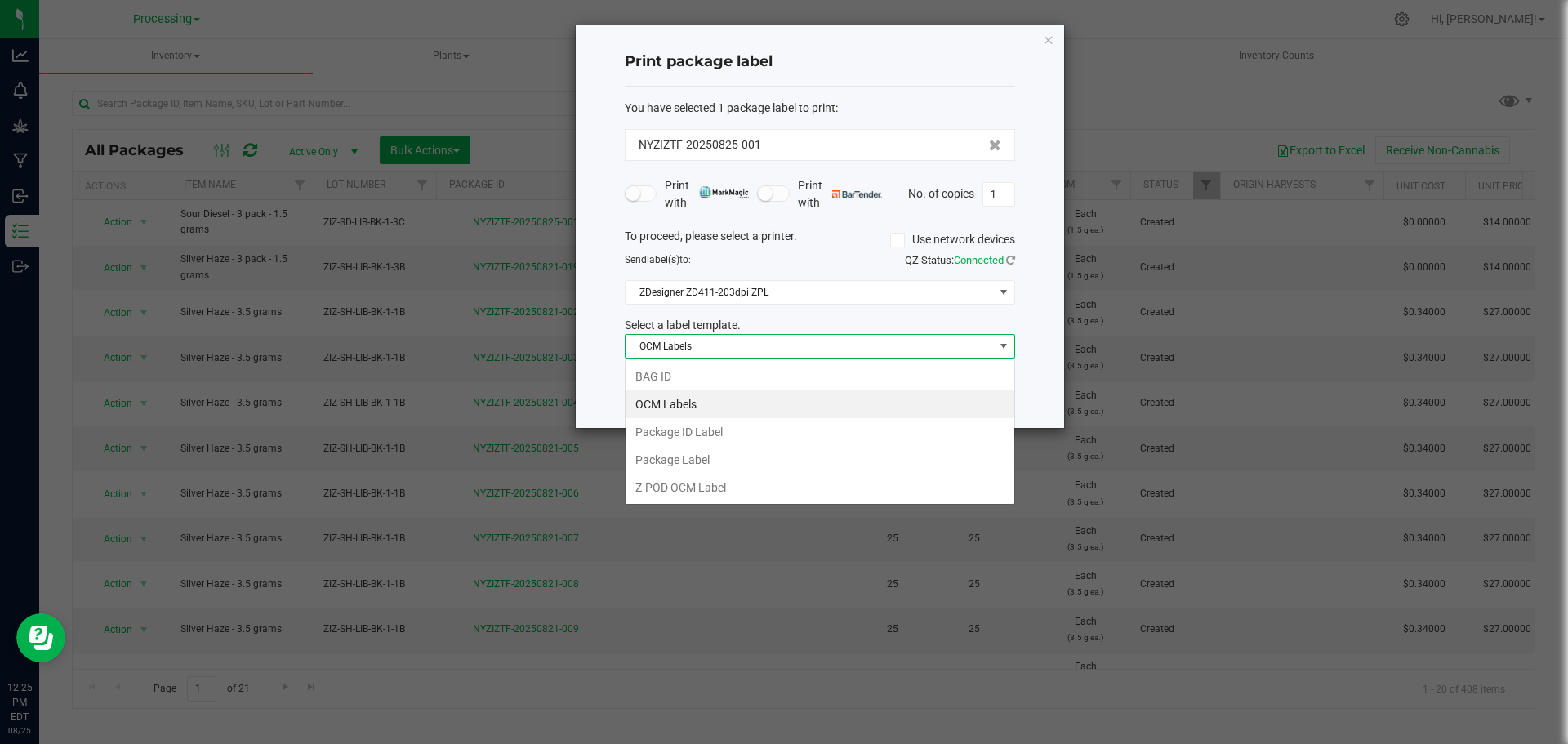
scroll to position [24, 390]
click at [704, 438] on li "Package ID Label" at bounding box center [820, 432] width 388 height 28
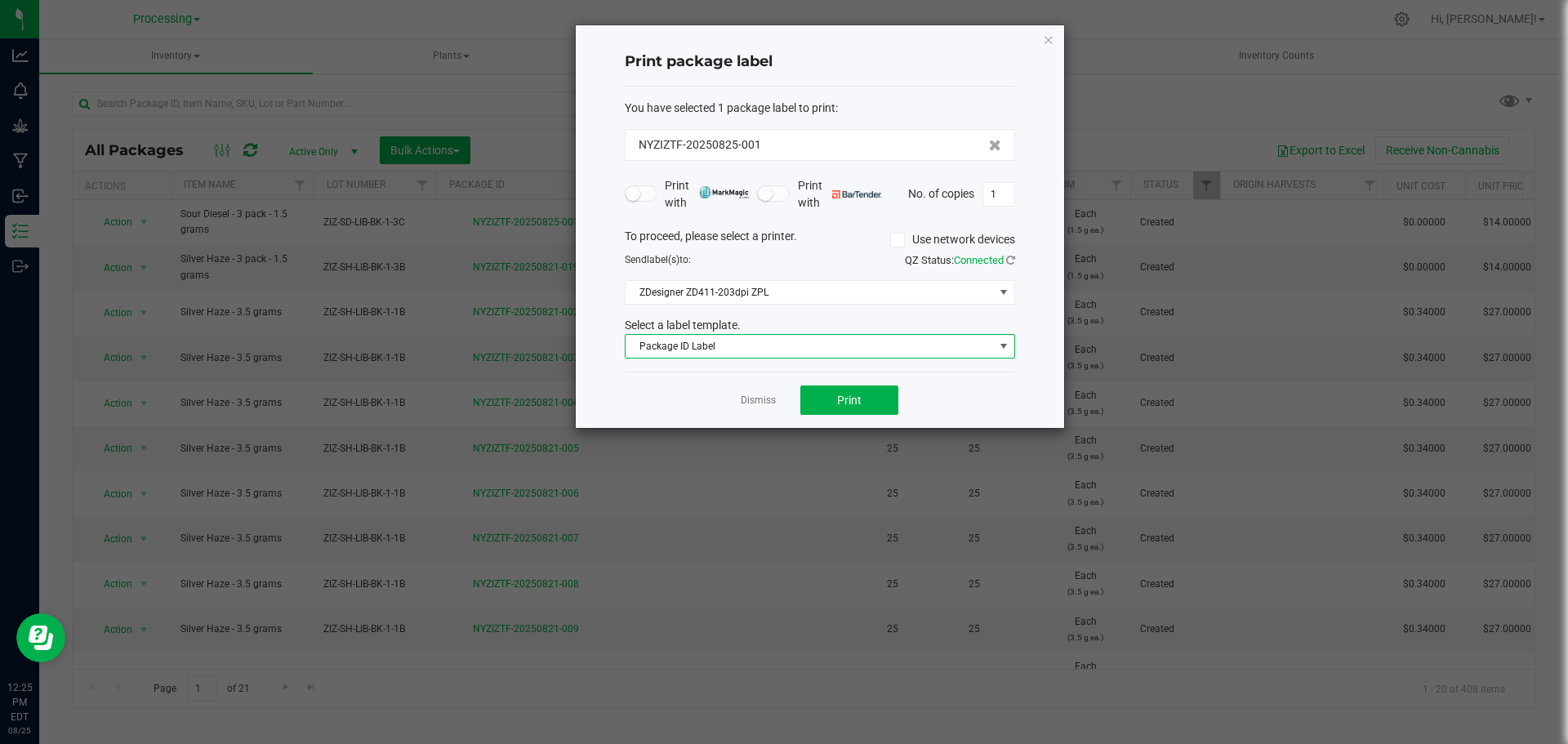
click at [899, 339] on span "Package ID Label" at bounding box center [810, 345] width 368 height 23
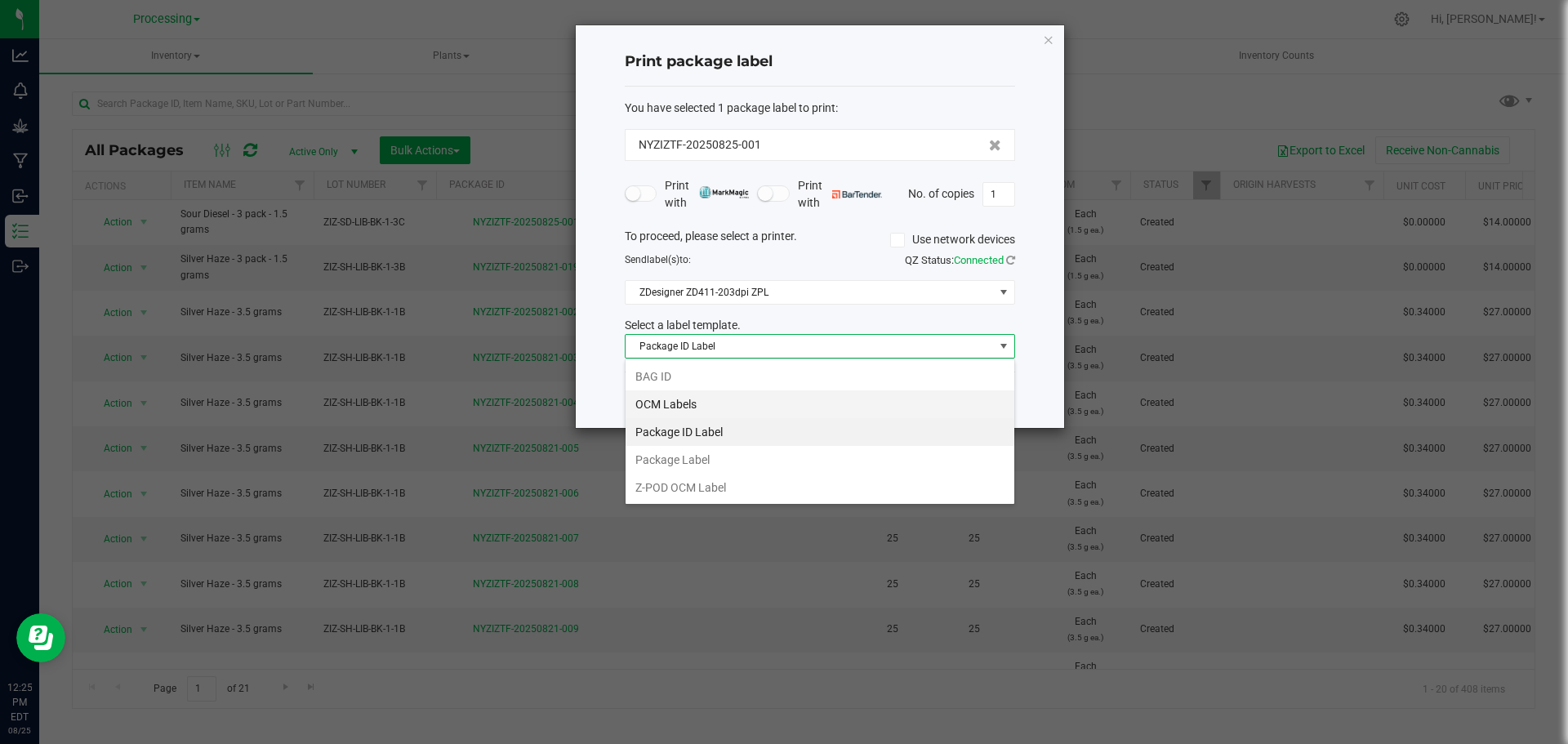
click at [704, 405] on li "OCM Labels" at bounding box center [820, 404] width 388 height 28
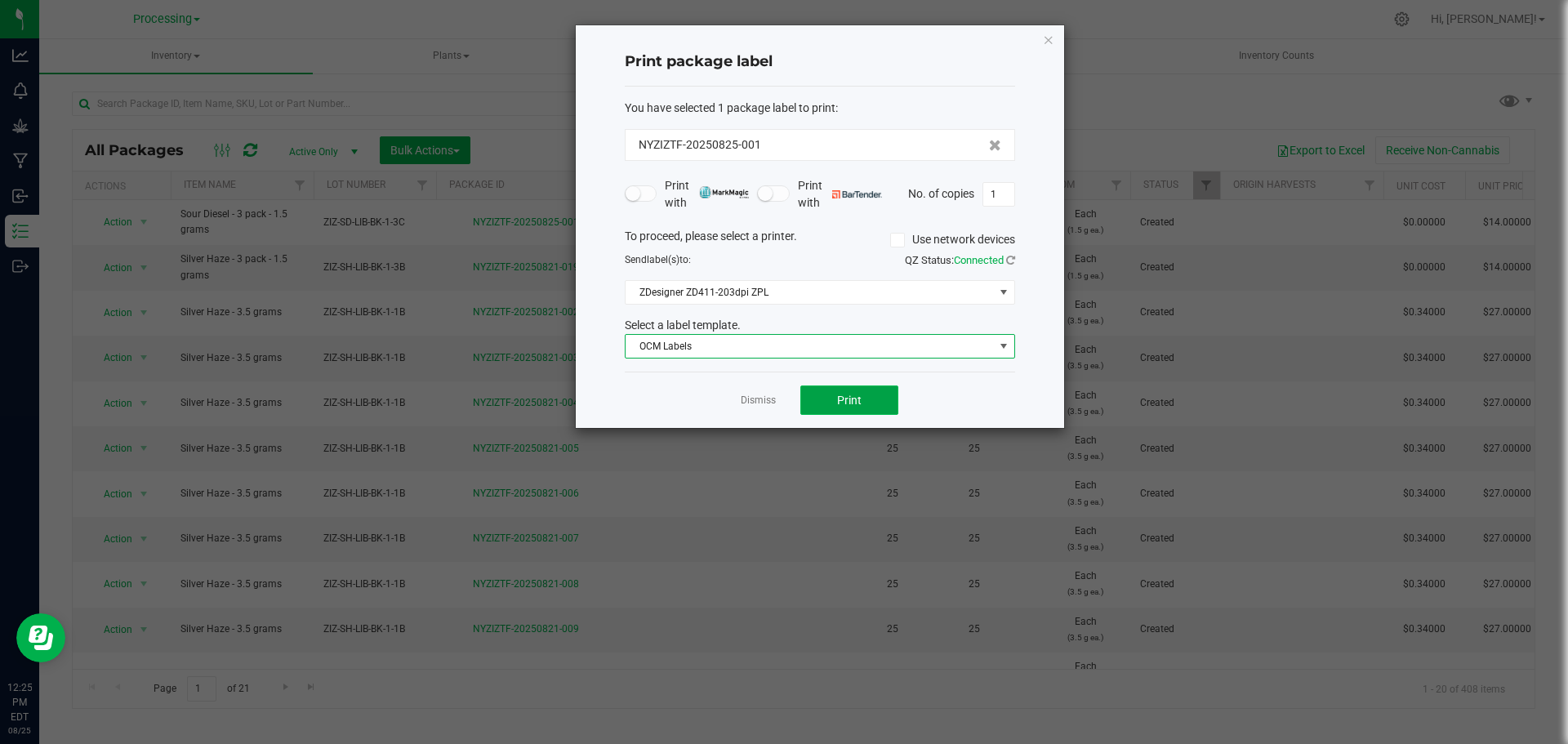
click at [871, 397] on button "Print" at bounding box center [849, 399] width 98 height 30
click at [763, 405] on link "Dismiss" at bounding box center [758, 400] width 35 height 14
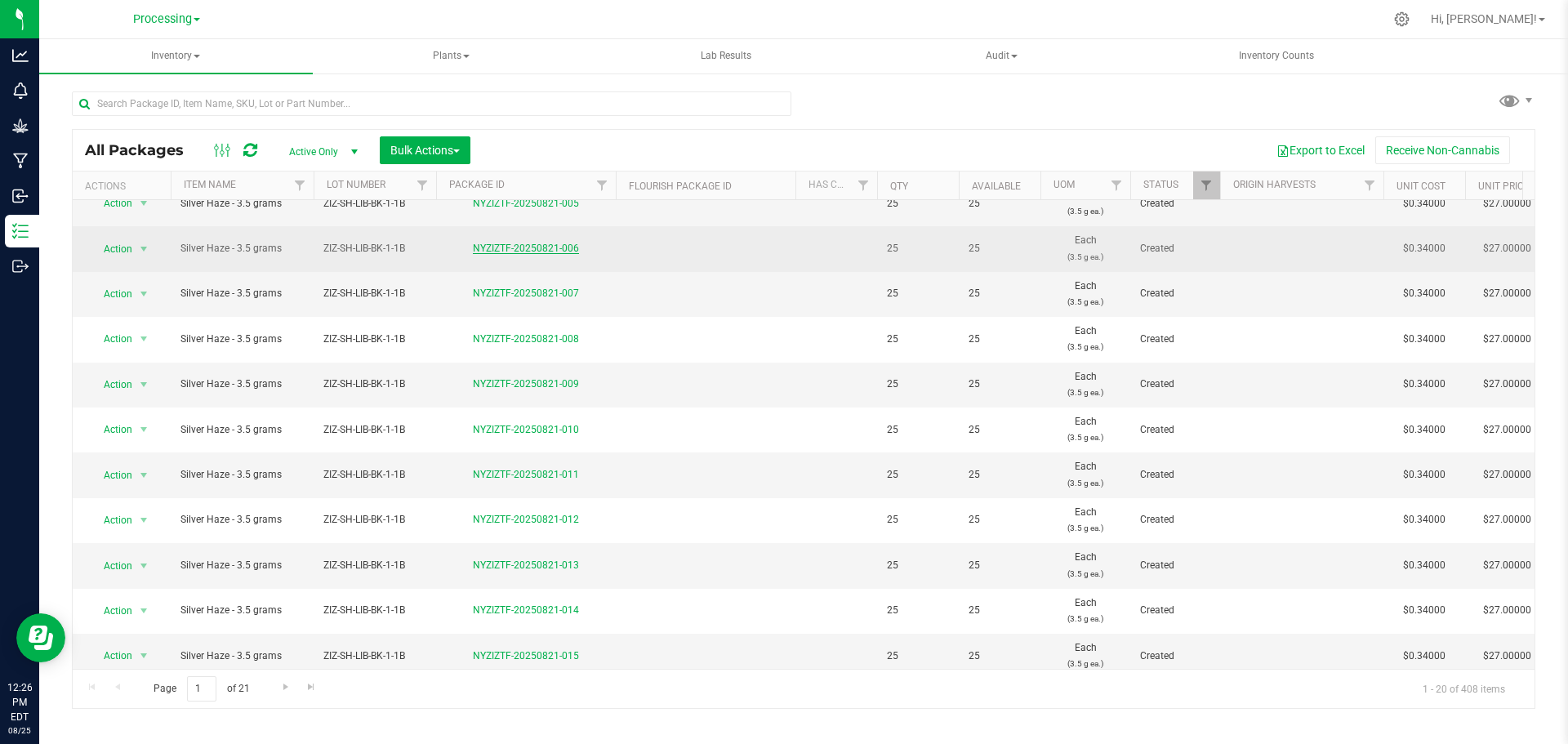
scroll to position [0, 0]
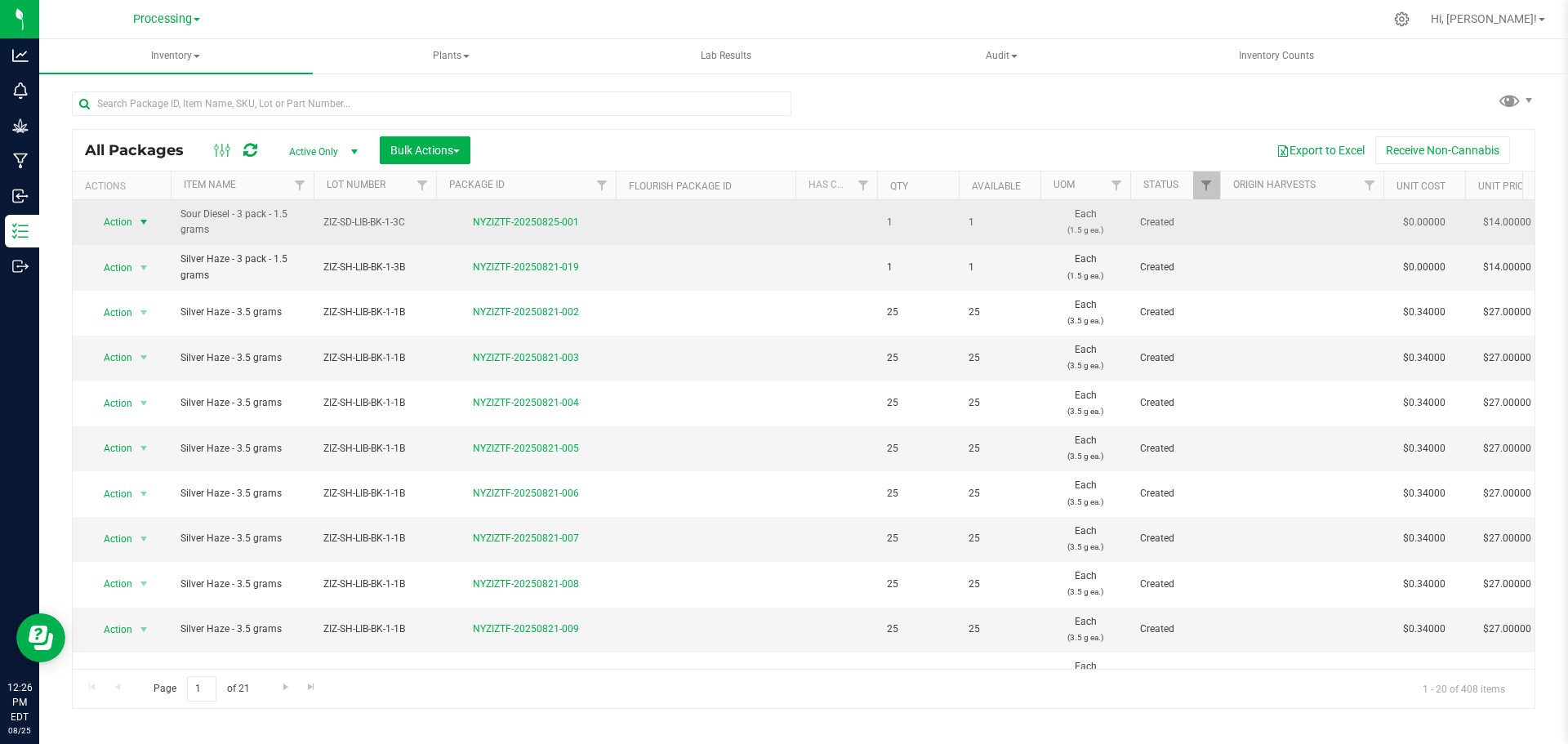
click at [133, 221] on span "Action" at bounding box center [111, 221] width 44 height 23
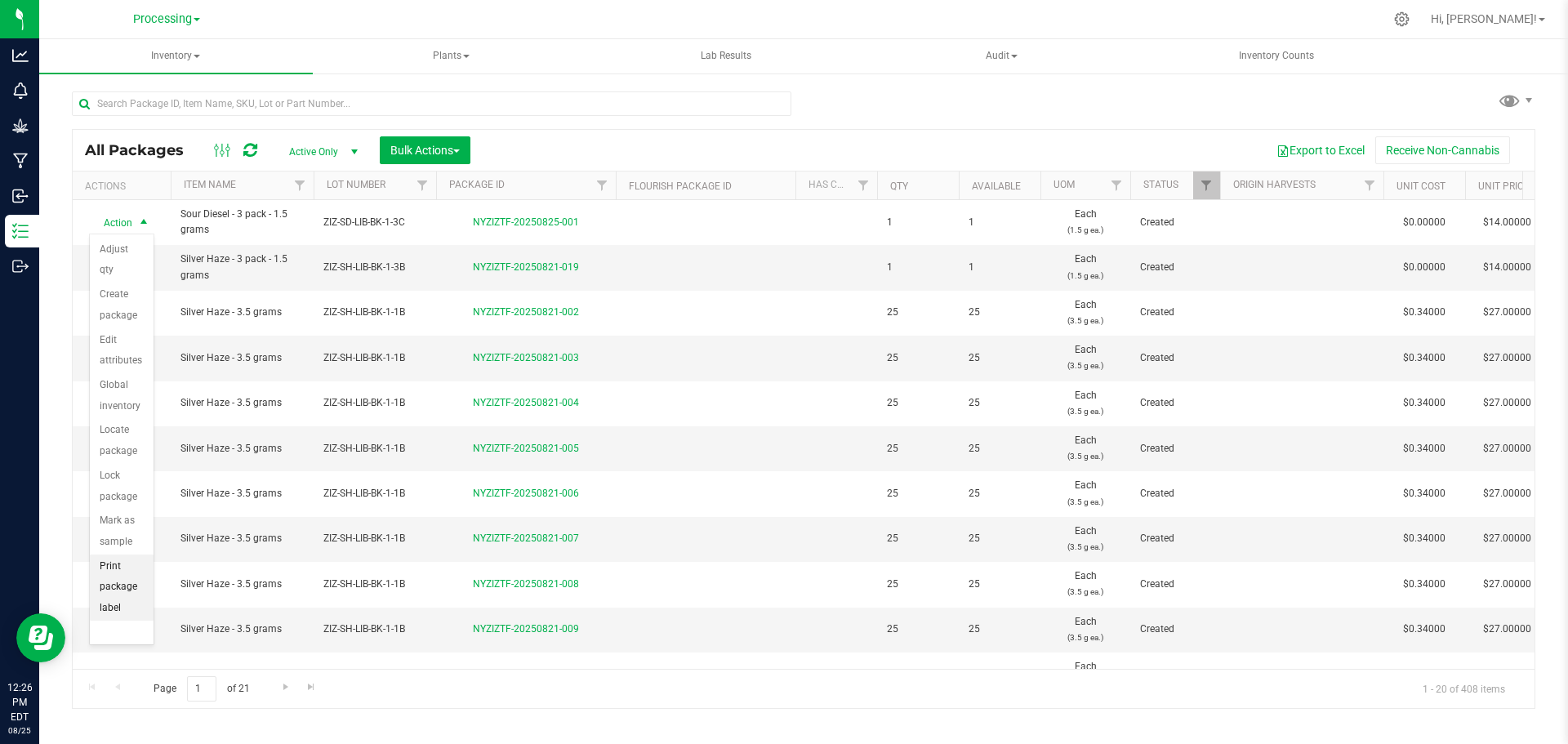
click at [104, 605] on li "Print package label" at bounding box center [121, 588] width 63 height 66
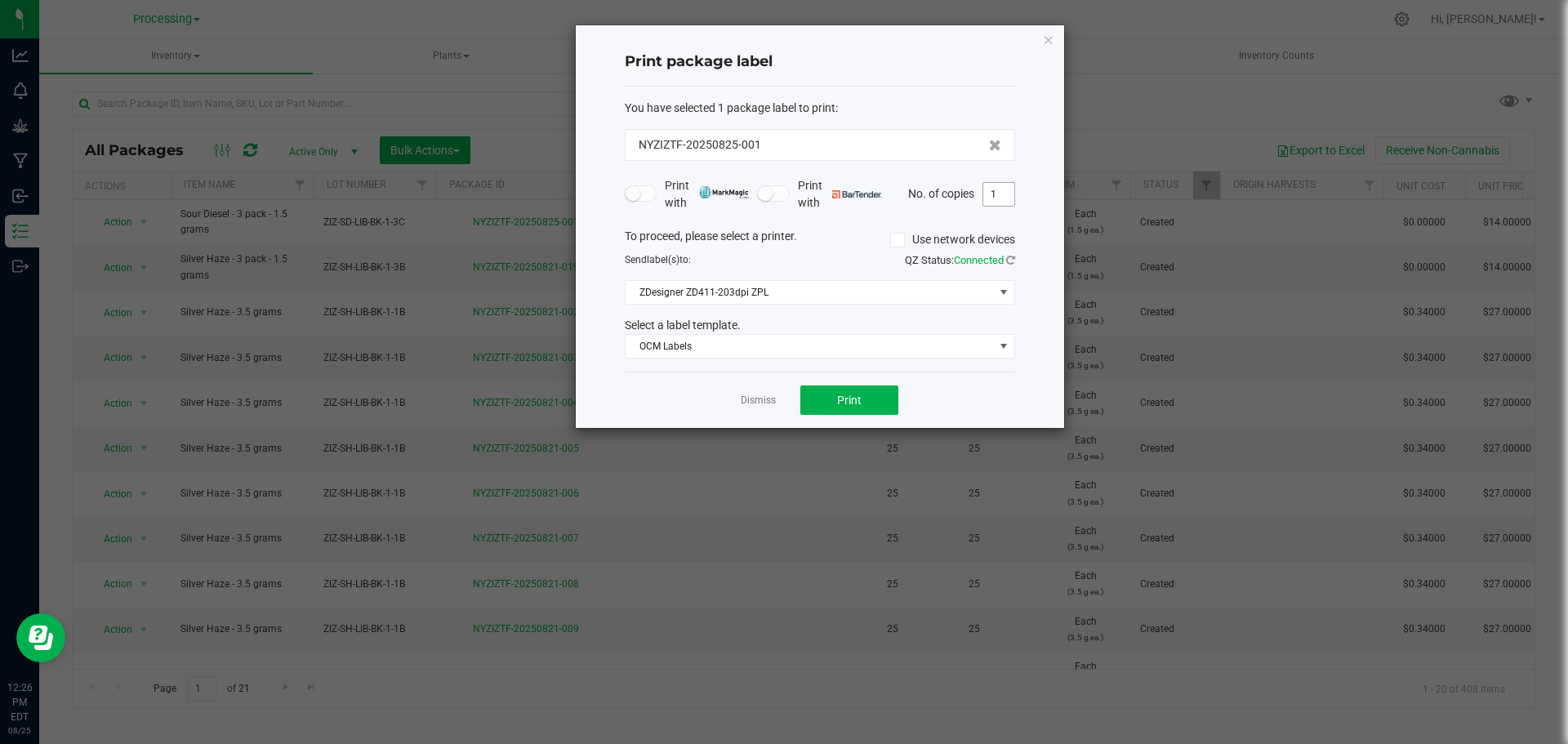
click at [1006, 198] on input "1" at bounding box center [998, 194] width 31 height 23
click at [852, 405] on span "Print" at bounding box center [849, 399] width 24 height 13
click at [993, 202] on input "119" at bounding box center [998, 194] width 31 height 23
click at [1001, 192] on input "119" at bounding box center [998, 194] width 31 height 23
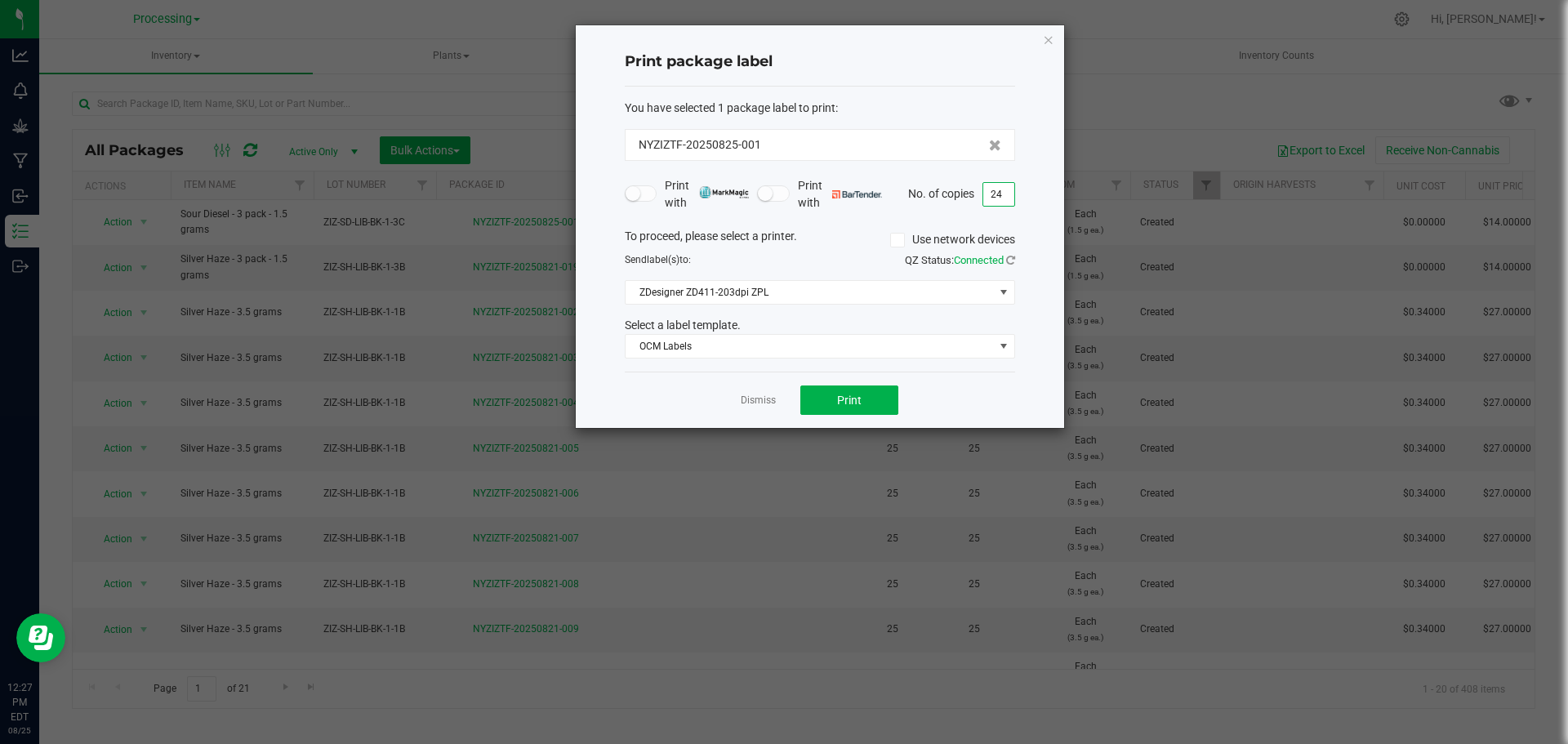
type input "2"
type input "120"
click at [873, 402] on button "Print" at bounding box center [849, 399] width 98 height 30
